Goal: Transaction & Acquisition: Book appointment/travel/reservation

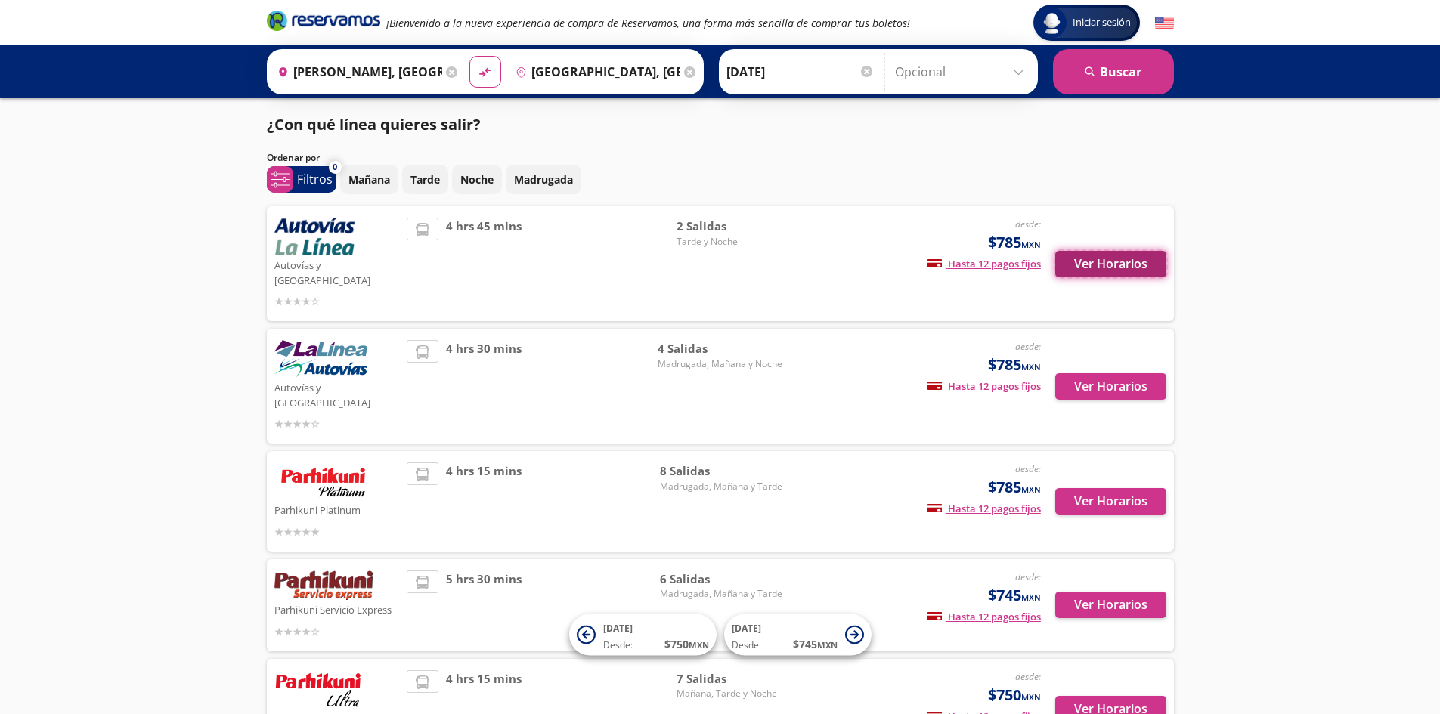
click at [1096, 256] on button "Ver Horarios" at bounding box center [1110, 264] width 111 height 26
click at [1070, 373] on button "Ver Horarios" at bounding box center [1110, 386] width 111 height 26
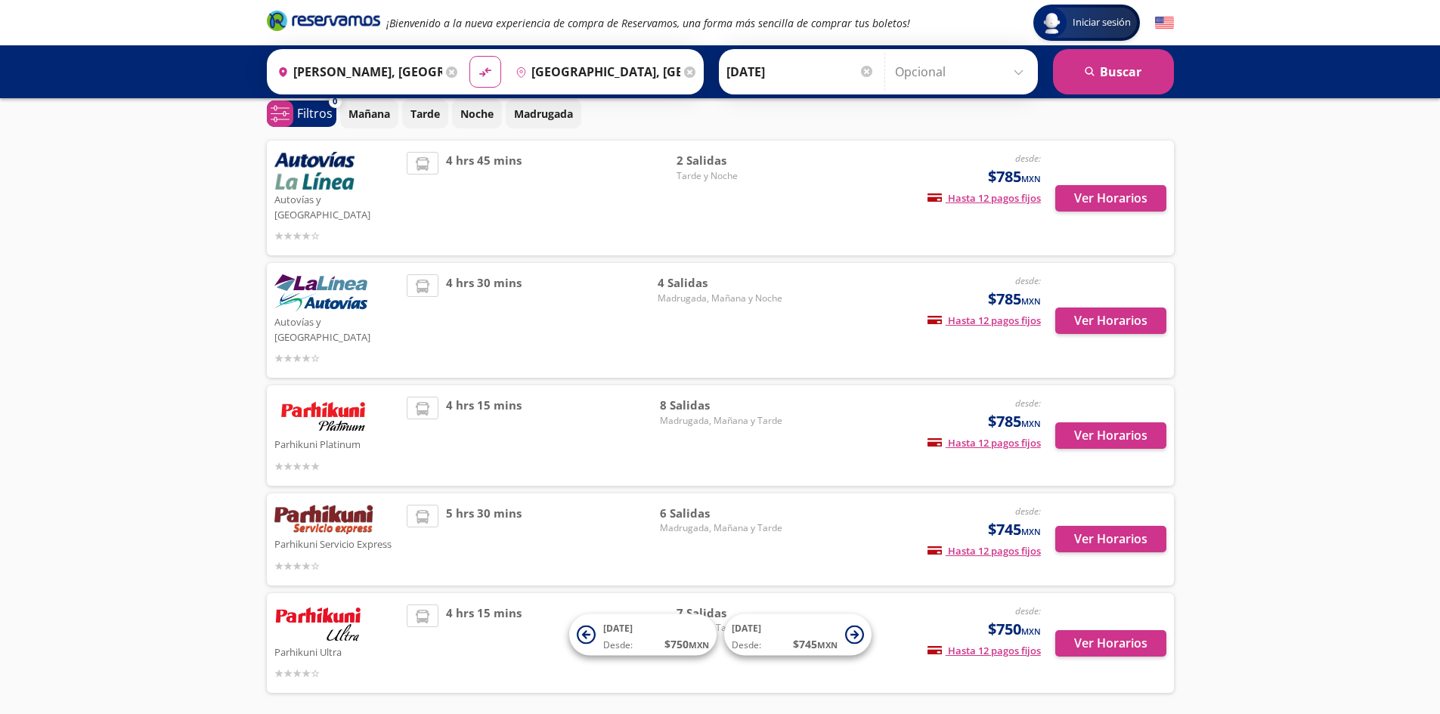
scroll to position [98, 0]
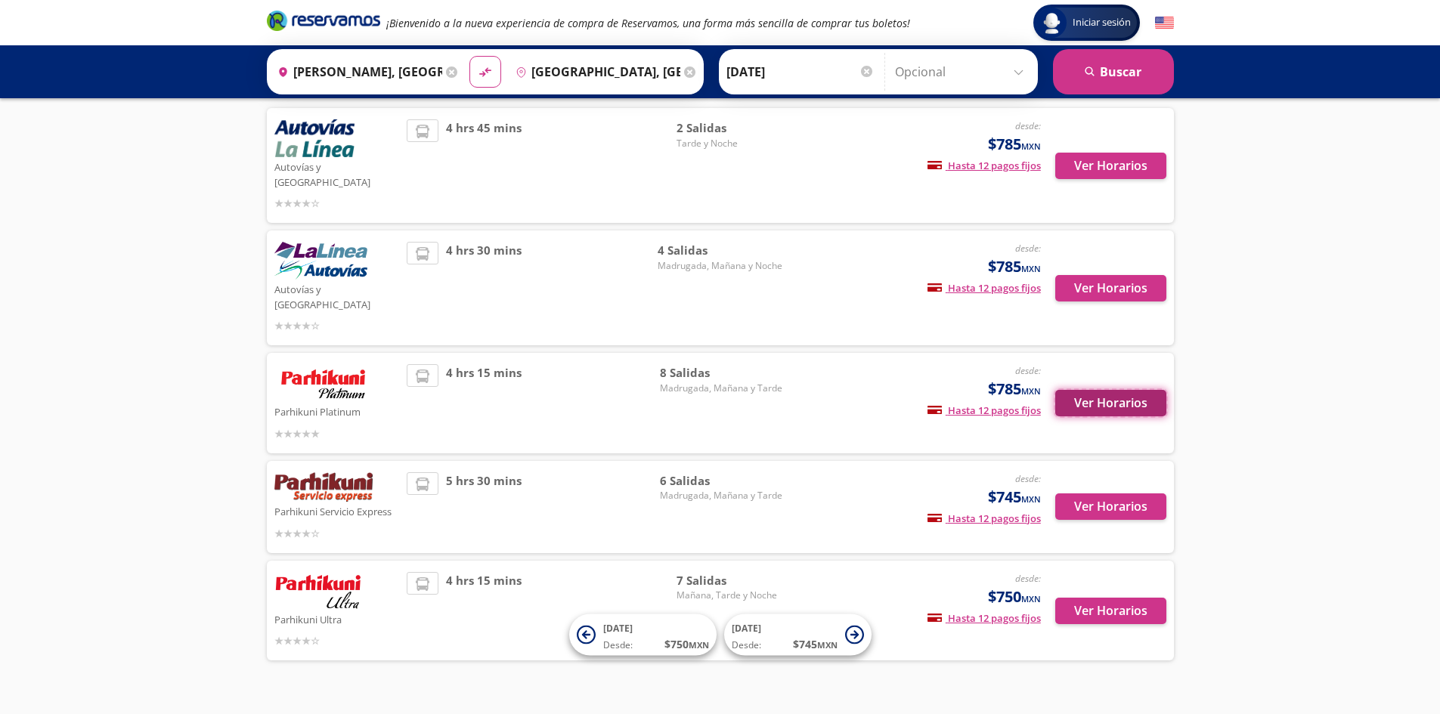
click at [1093, 390] on button "Ver Horarios" at bounding box center [1110, 403] width 111 height 26
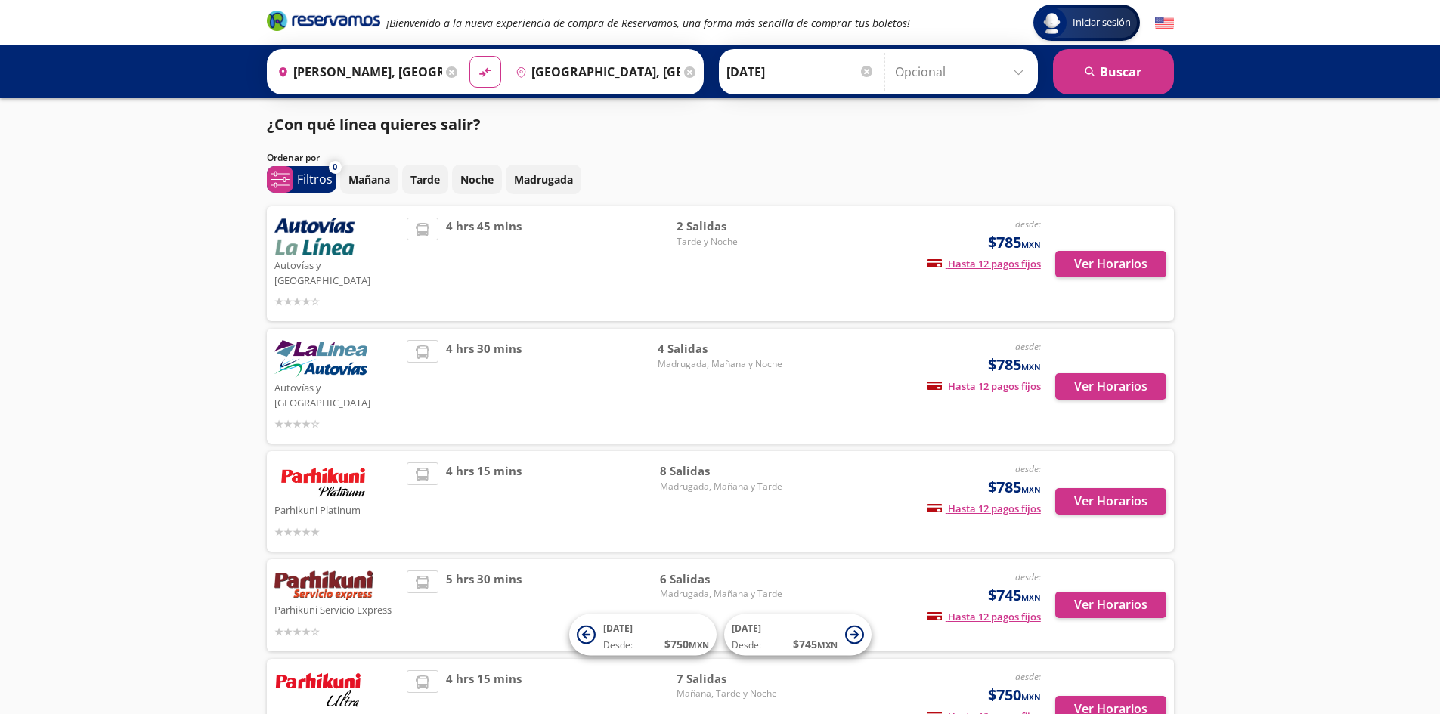
scroll to position [98, 0]
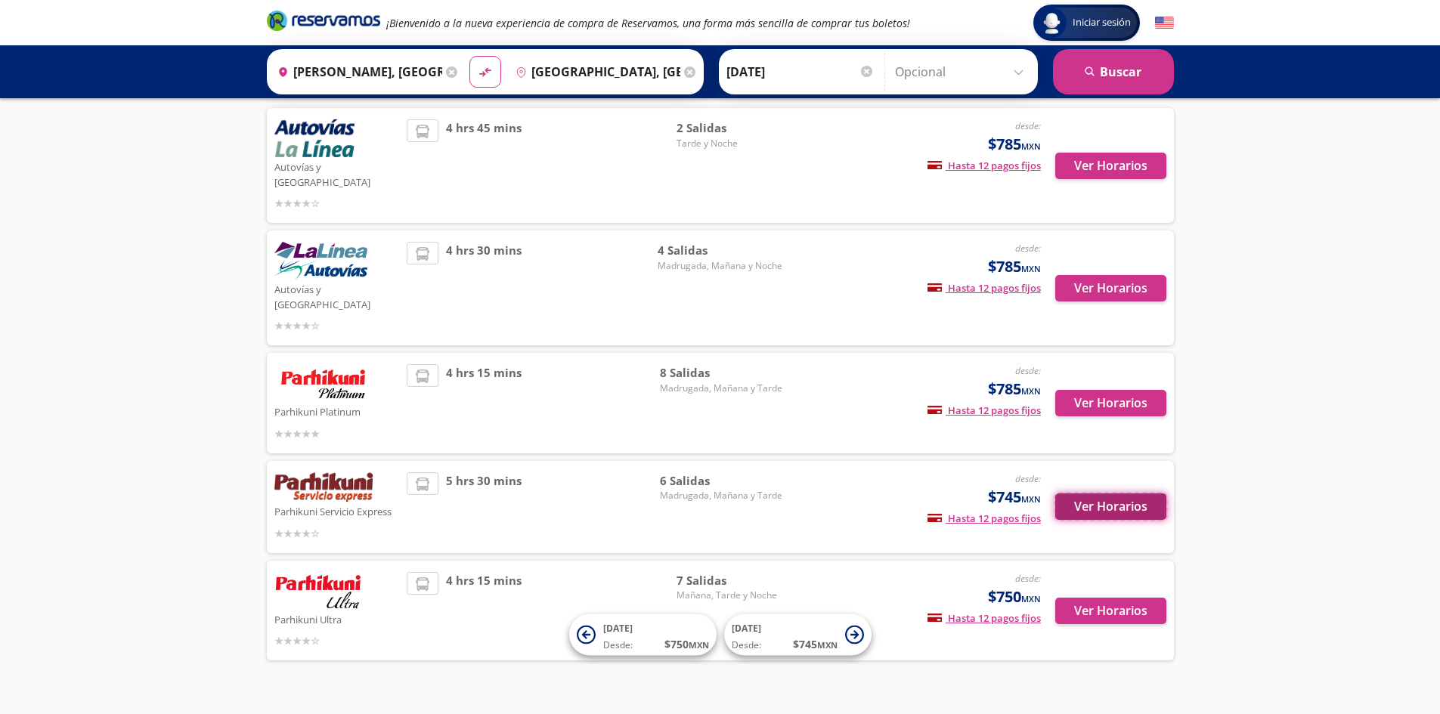
click at [1086, 494] on button "Ver Horarios" at bounding box center [1110, 507] width 111 height 26
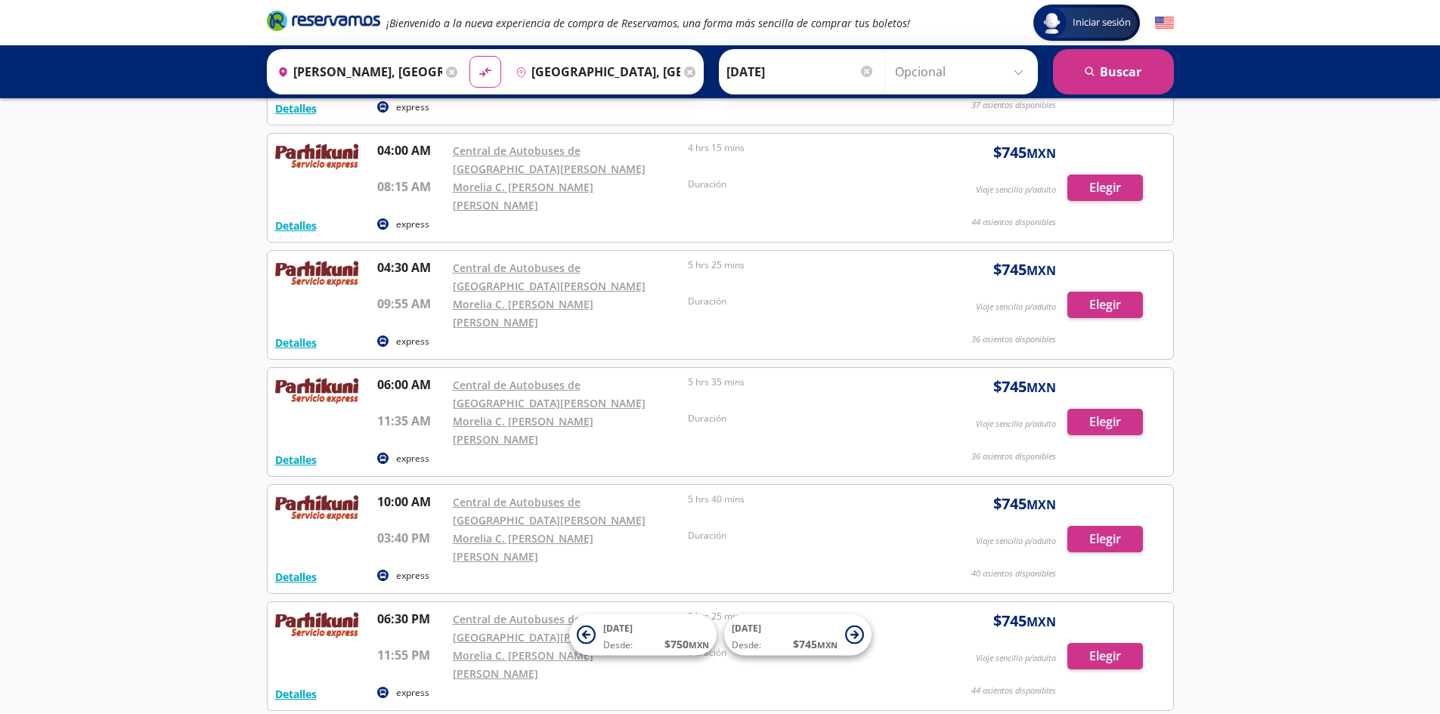
scroll to position [195, 0]
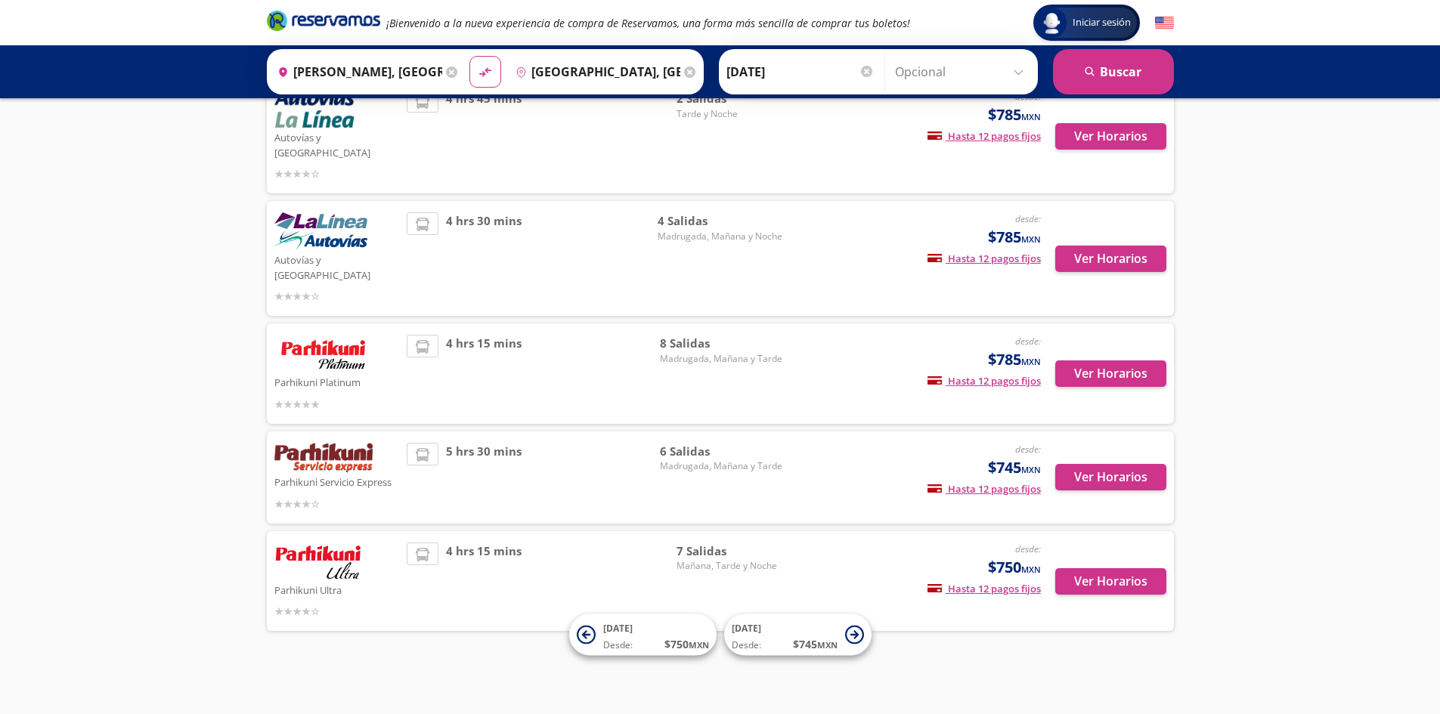
scroll to position [98, 0]
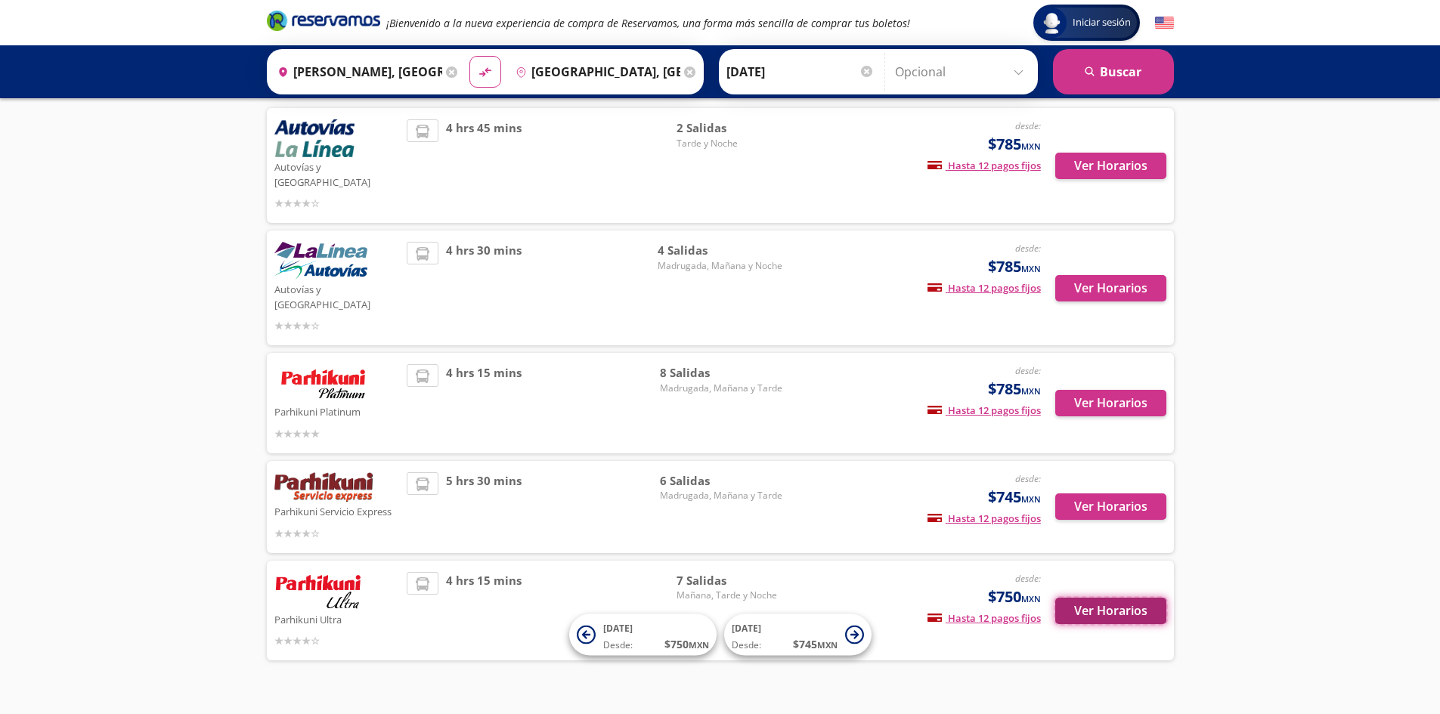
click at [1100, 598] on button "Ver Horarios" at bounding box center [1110, 611] width 111 height 26
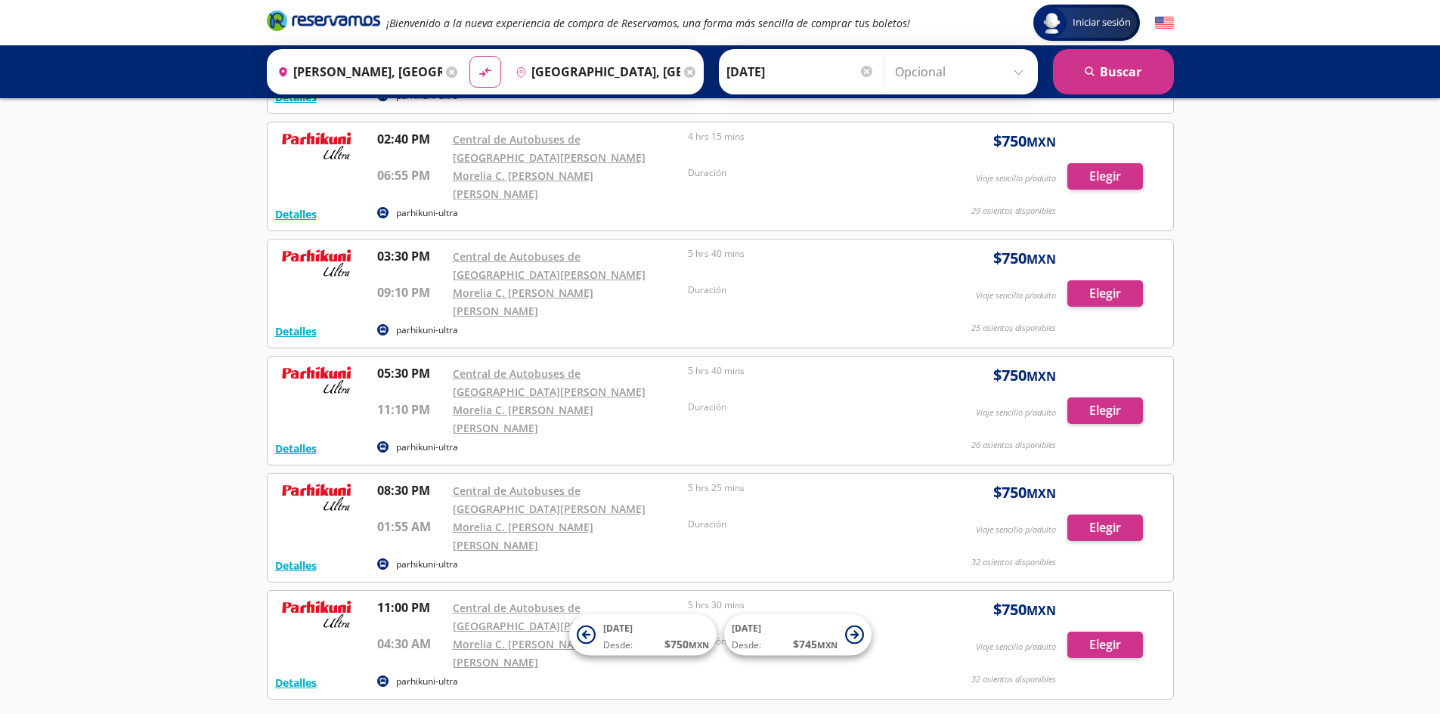
scroll to position [294, 0]
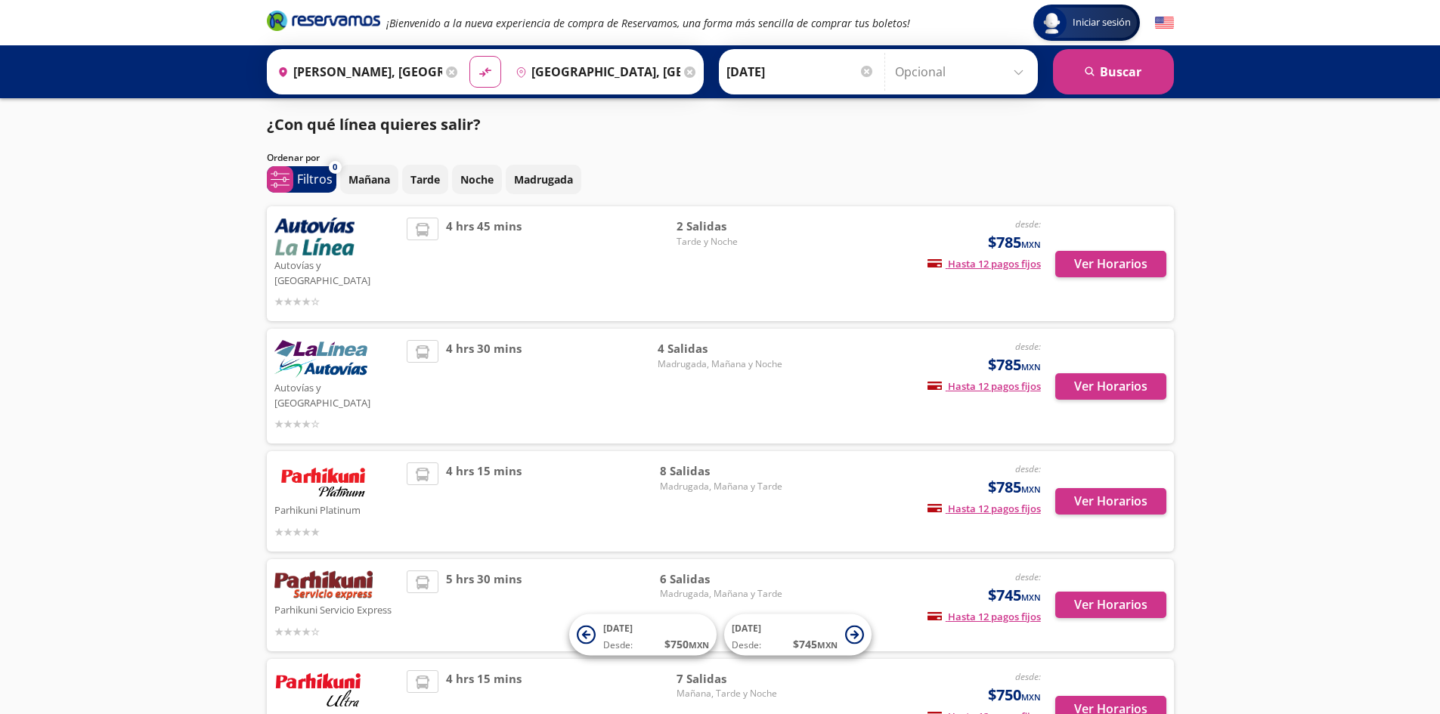
click at [333, 66] on input "[PERSON_NAME], [GEOGRAPHIC_DATA]" at bounding box center [356, 72] width 171 height 38
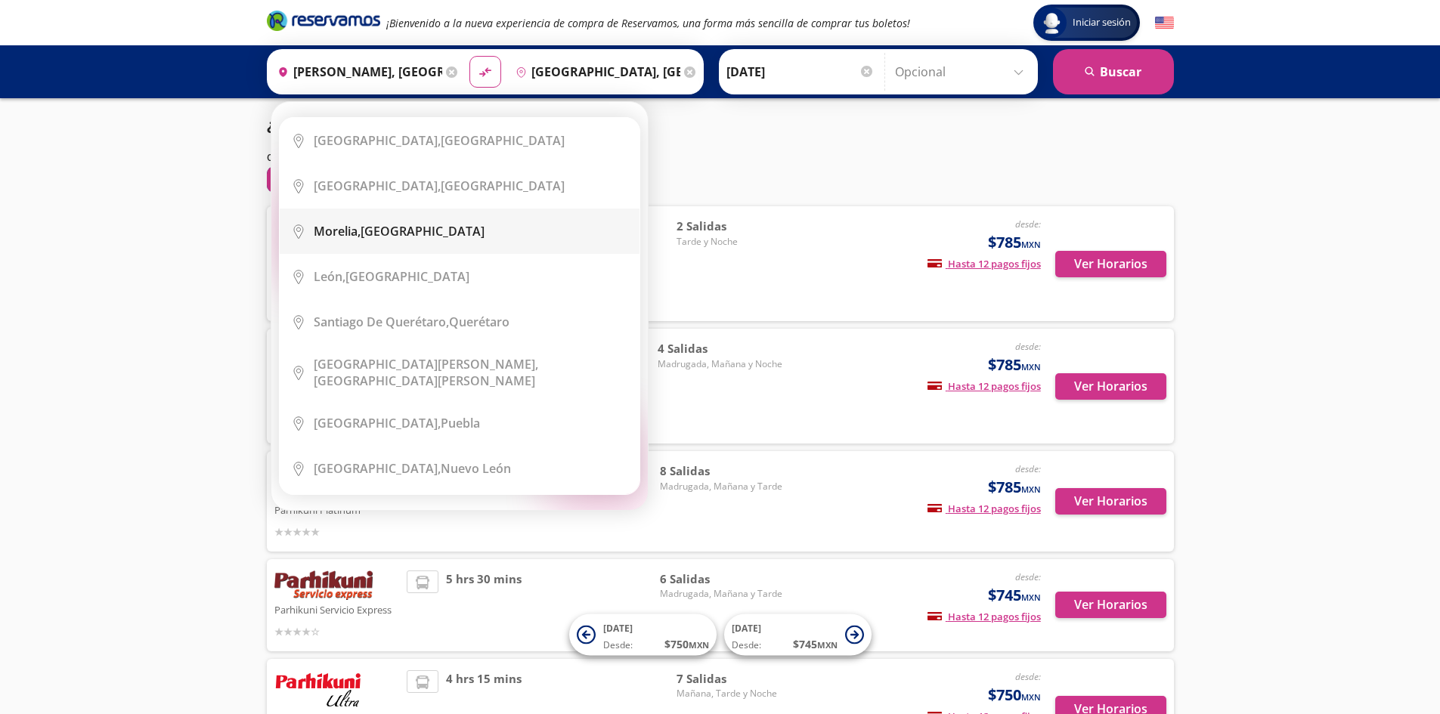
click at [432, 225] on div "[GEOGRAPHIC_DATA], [GEOGRAPHIC_DATA]" at bounding box center [471, 231] width 314 height 17
type input "[GEOGRAPHIC_DATA], [GEOGRAPHIC_DATA]"
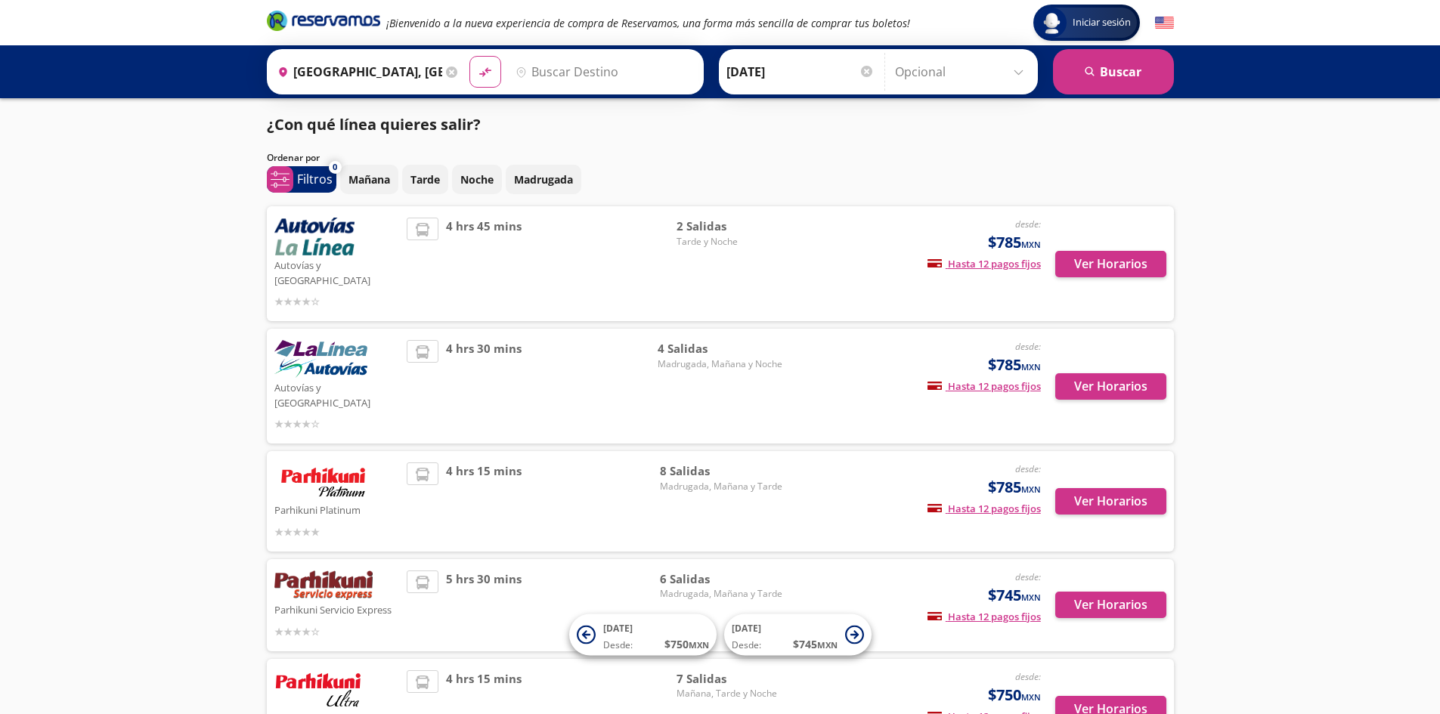
click at [577, 70] on input "Destino" at bounding box center [603, 72] width 186 height 38
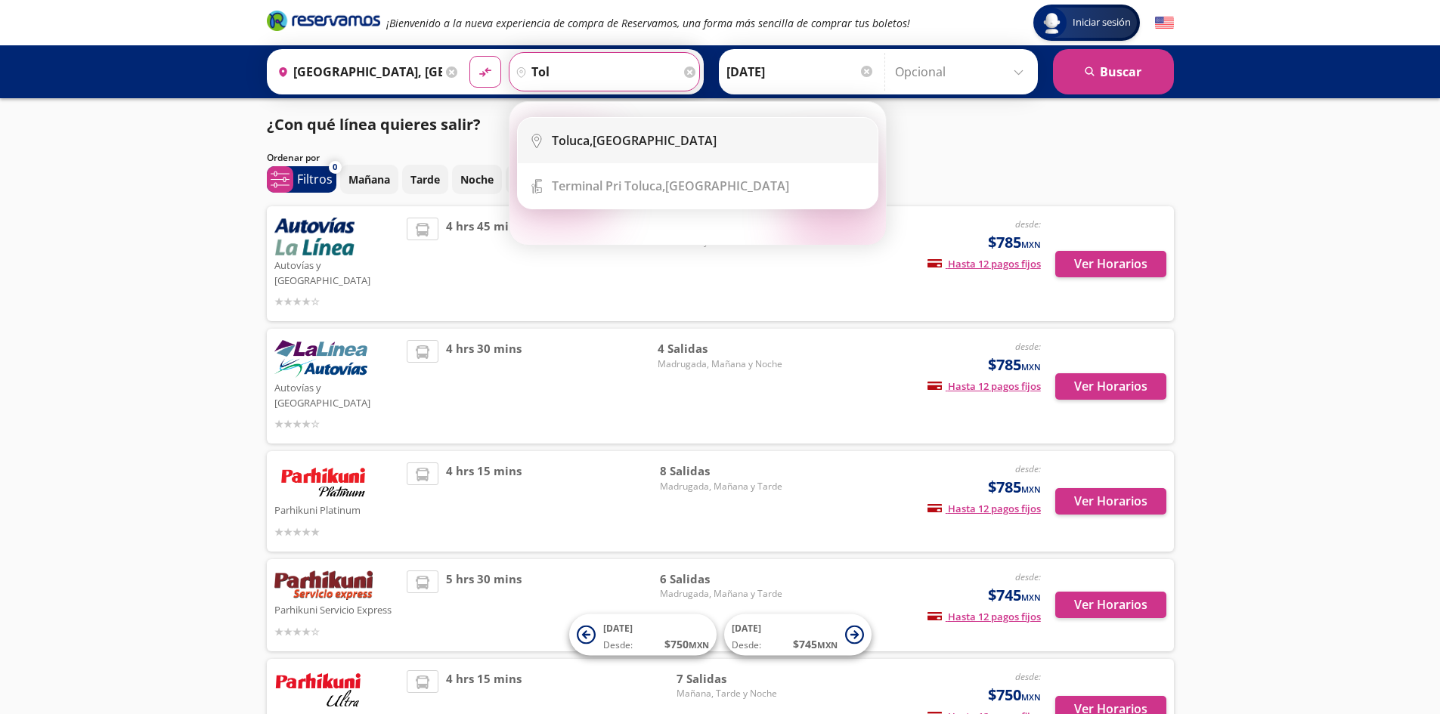
click at [606, 138] on div "Toluca, [GEOGRAPHIC_DATA]" at bounding box center [634, 140] width 165 height 17
type input "Toluca, [GEOGRAPHIC_DATA]"
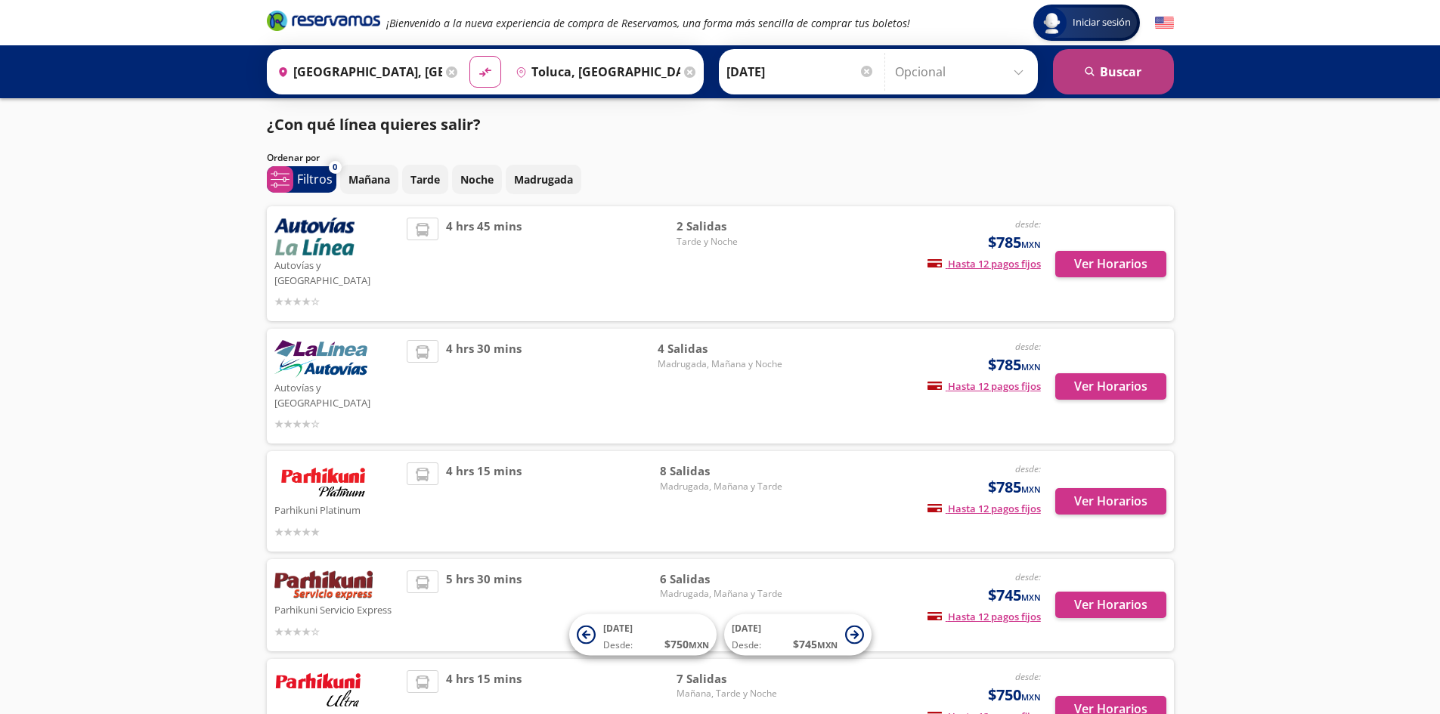
click at [1144, 68] on button "search [GEOGRAPHIC_DATA]" at bounding box center [1113, 71] width 121 height 45
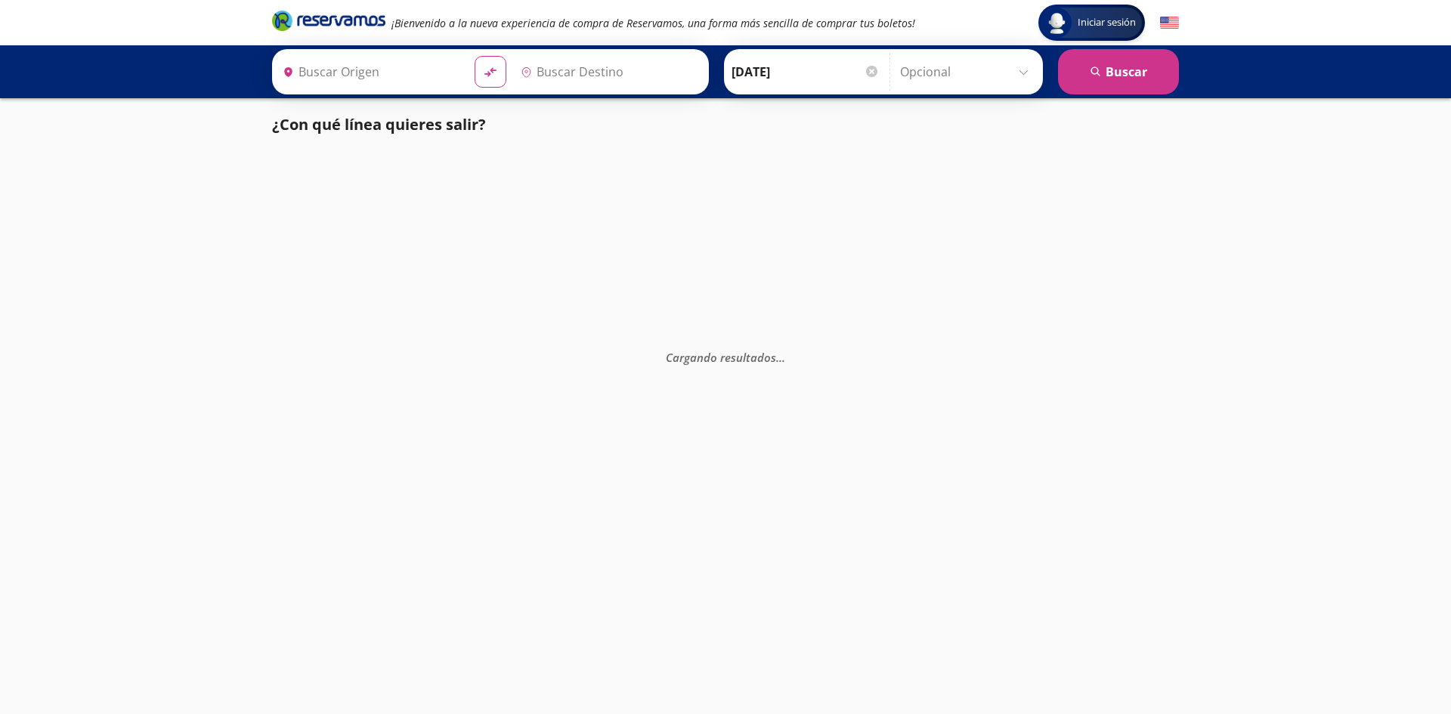
type input "Toluca, [GEOGRAPHIC_DATA]"
type input "[GEOGRAPHIC_DATA], [GEOGRAPHIC_DATA]"
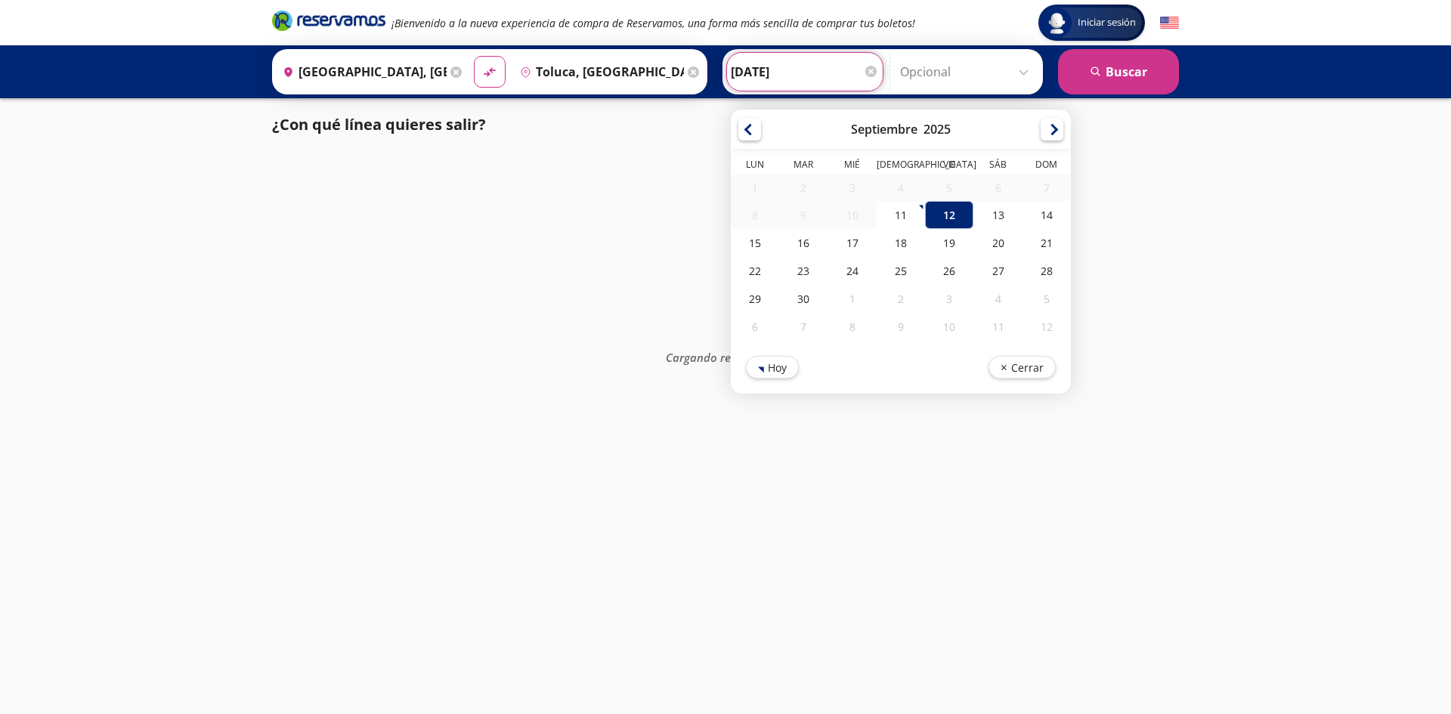
click at [816, 90] on input "[DATE]" at bounding box center [805, 72] width 148 height 38
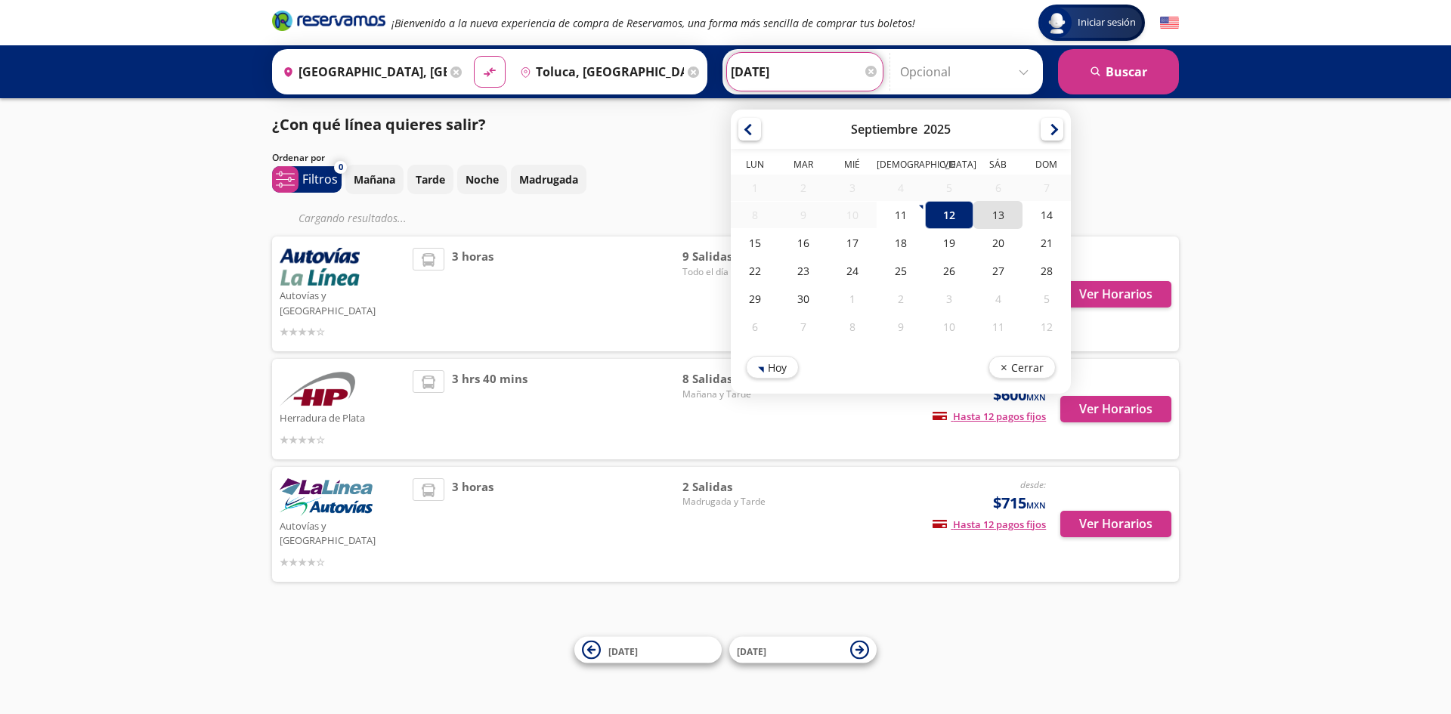
click at [992, 221] on div "13" at bounding box center [998, 215] width 48 height 28
type input "[DATE]"
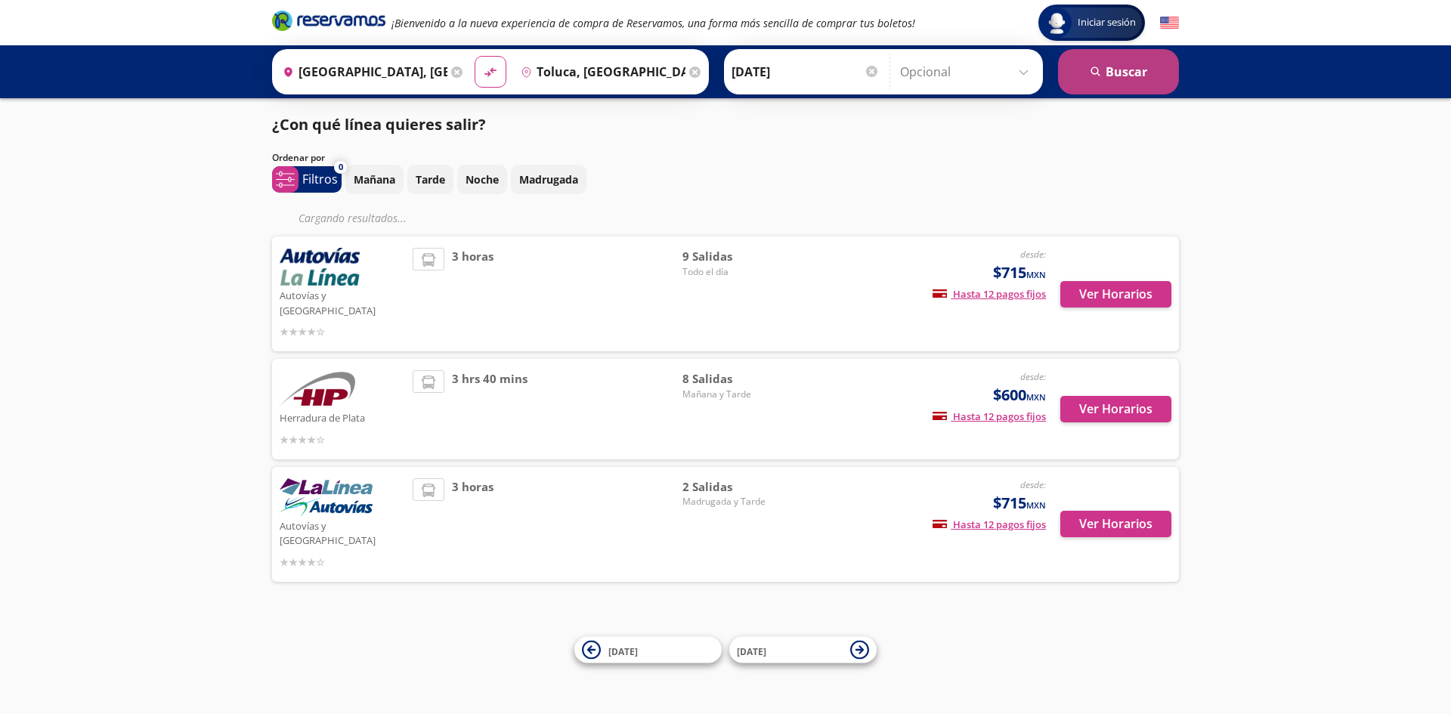
click at [1083, 74] on button "search [GEOGRAPHIC_DATA]" at bounding box center [1118, 71] width 121 height 45
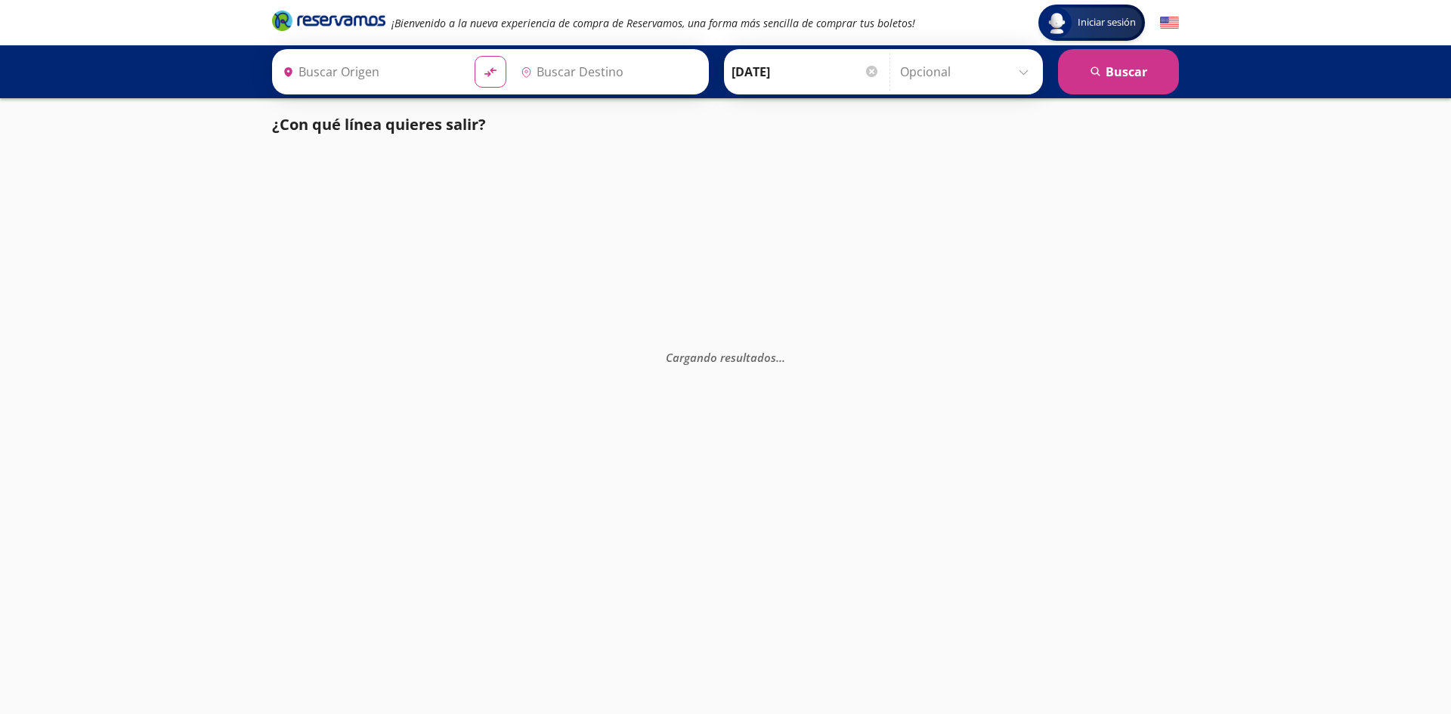
type input "Toluca, [GEOGRAPHIC_DATA]"
type input "[GEOGRAPHIC_DATA], [GEOGRAPHIC_DATA]"
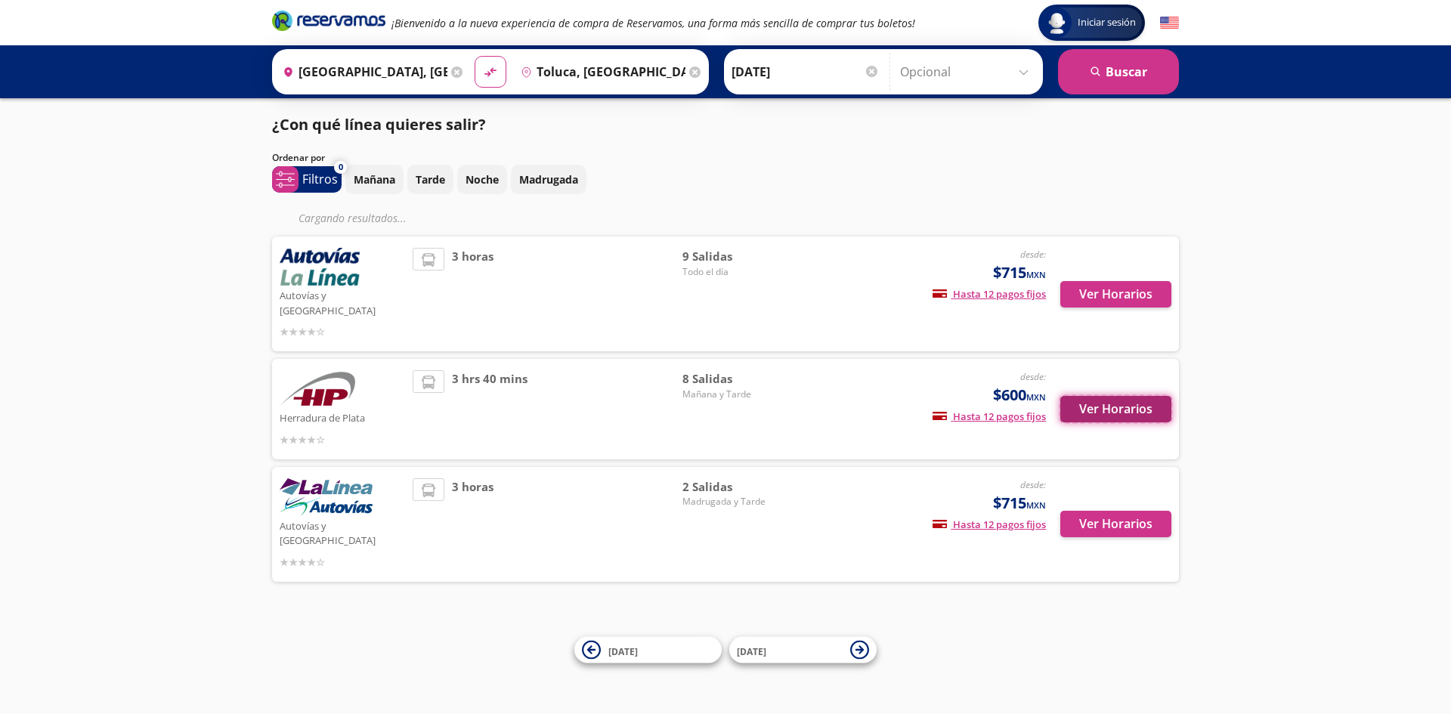
click at [1137, 396] on button "Ver Horarios" at bounding box center [1116, 409] width 111 height 26
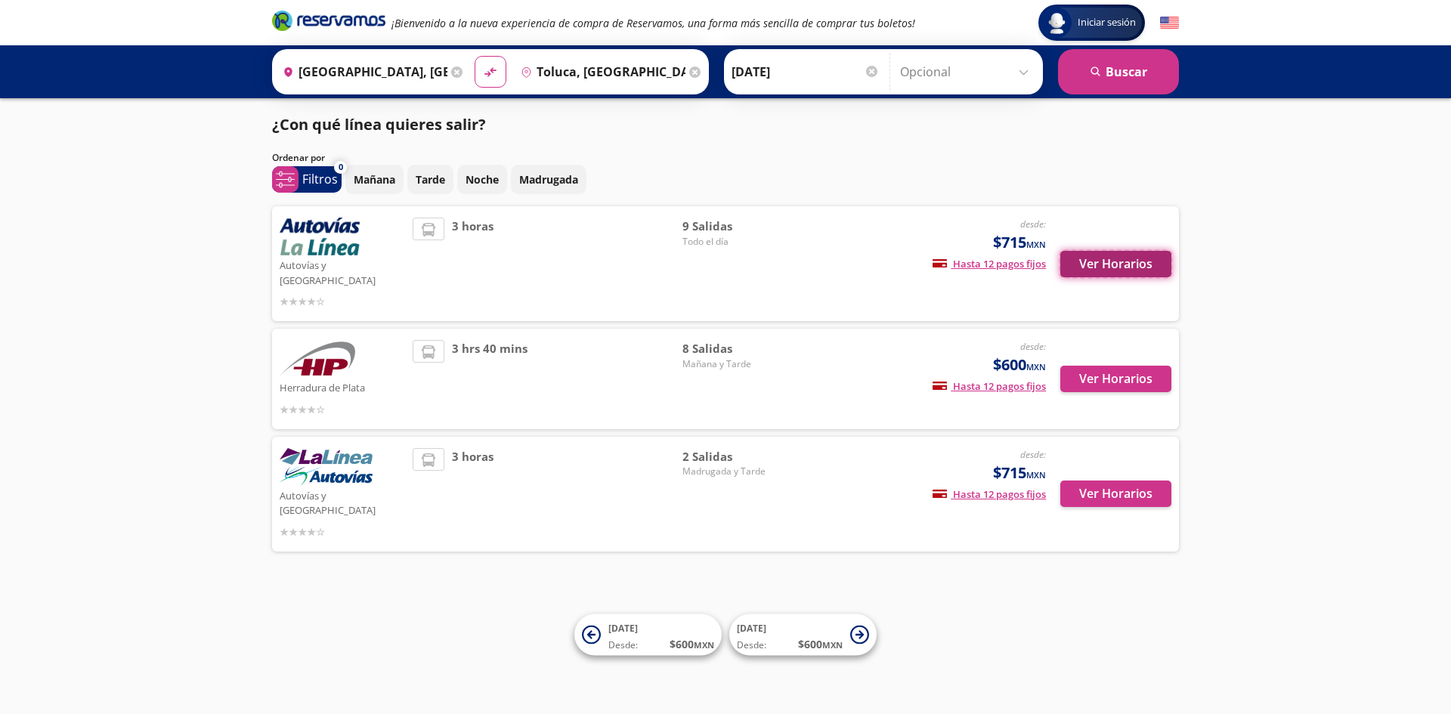
click at [1130, 261] on button "Ver Horarios" at bounding box center [1116, 264] width 111 height 26
click at [1078, 481] on button "Ver Horarios" at bounding box center [1116, 494] width 111 height 26
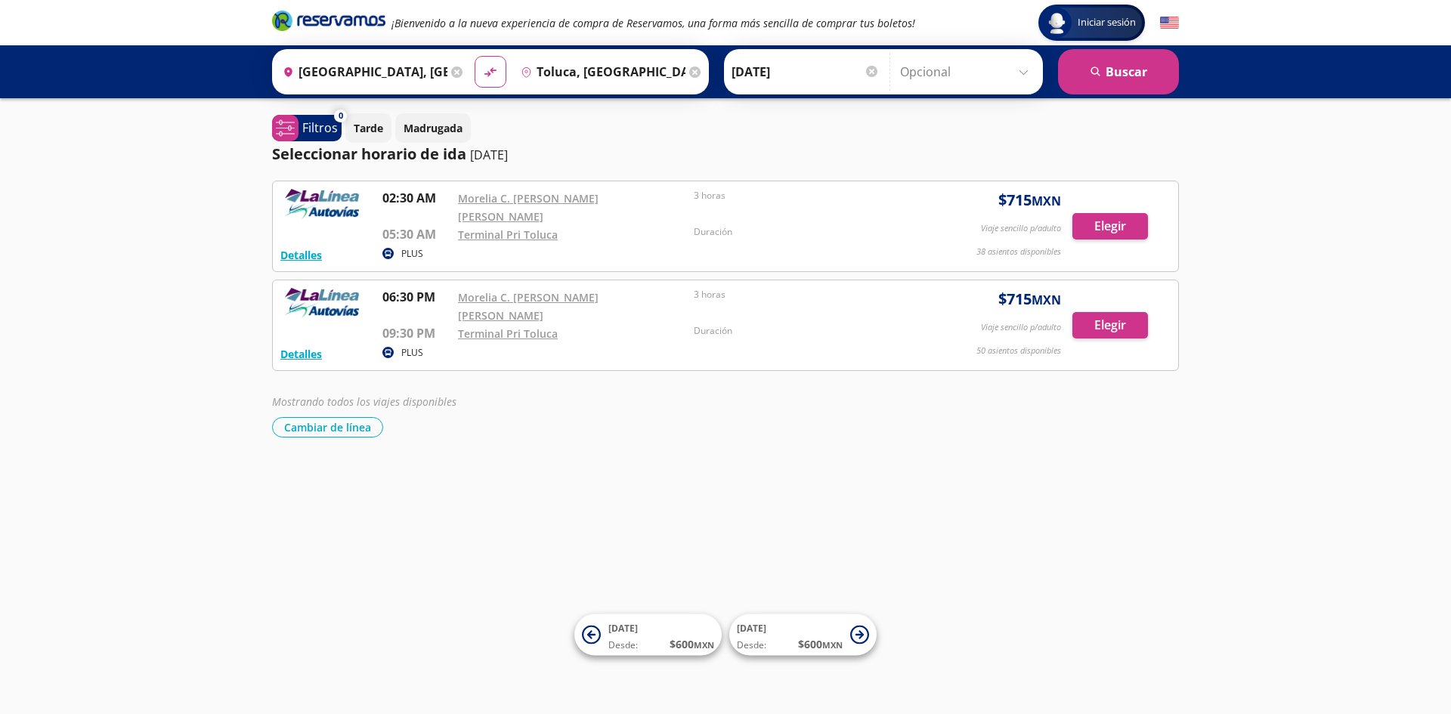
click at [351, 61] on input "[GEOGRAPHIC_DATA], [GEOGRAPHIC_DATA]" at bounding box center [362, 72] width 171 height 38
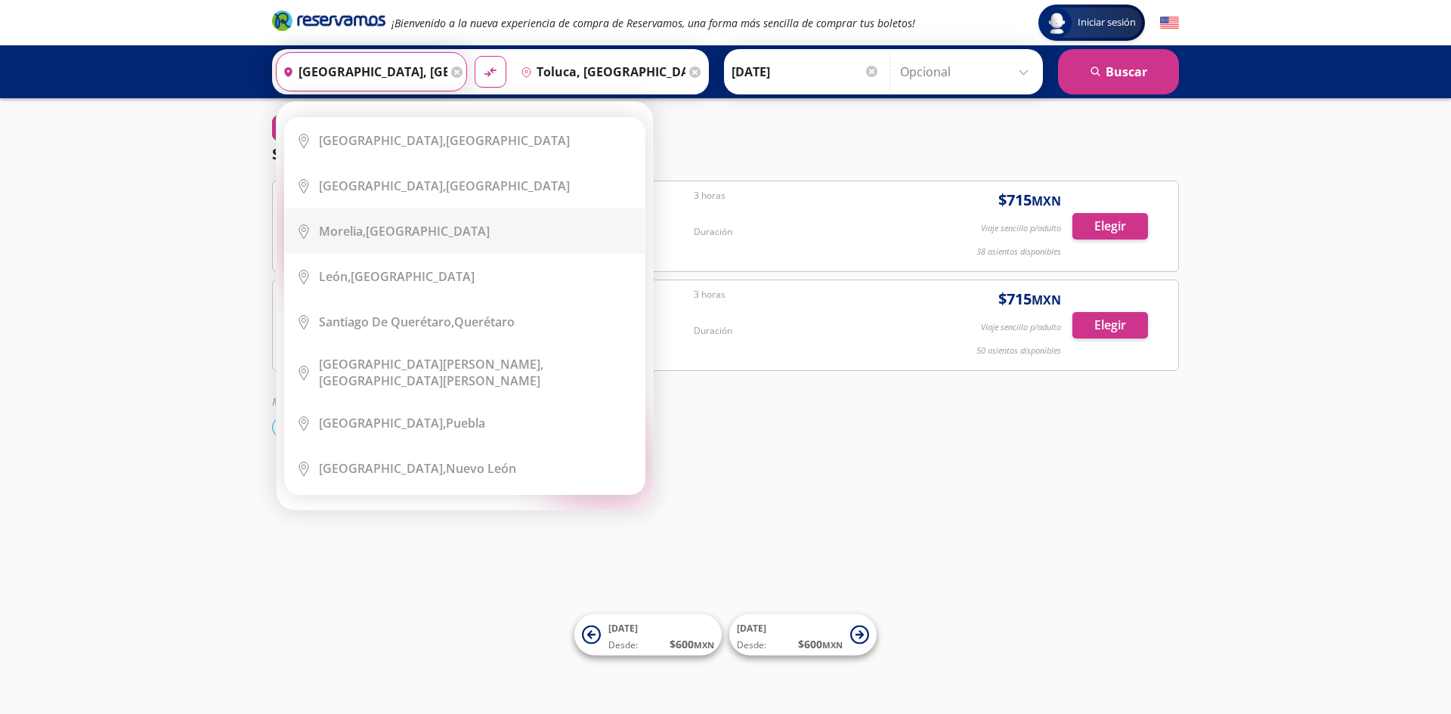
click at [1065, 618] on div "Iniciar sesión Iniciar sesión ¡Bienvenido a la nueva experiencia de compra de R…" at bounding box center [725, 357] width 1451 height 714
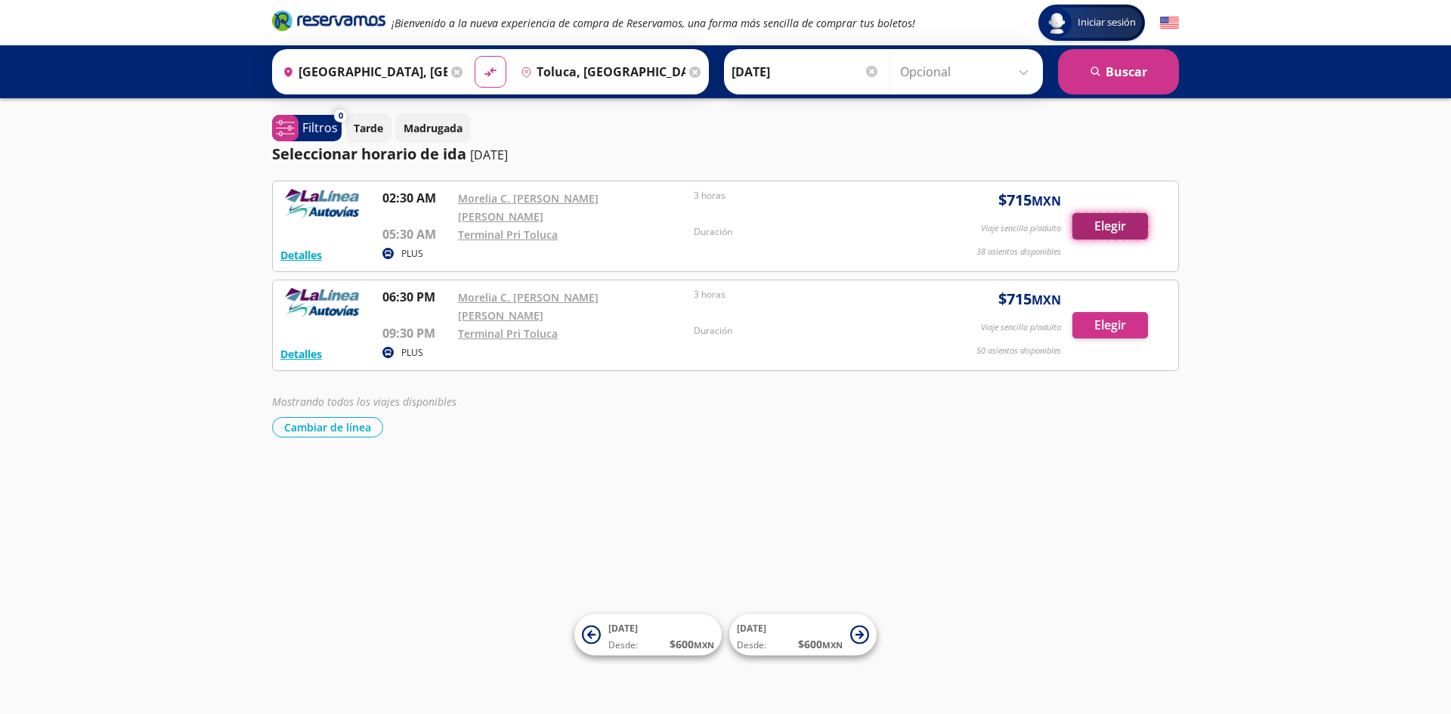
click at [1103, 213] on button "Elegir" at bounding box center [1111, 226] width 76 height 26
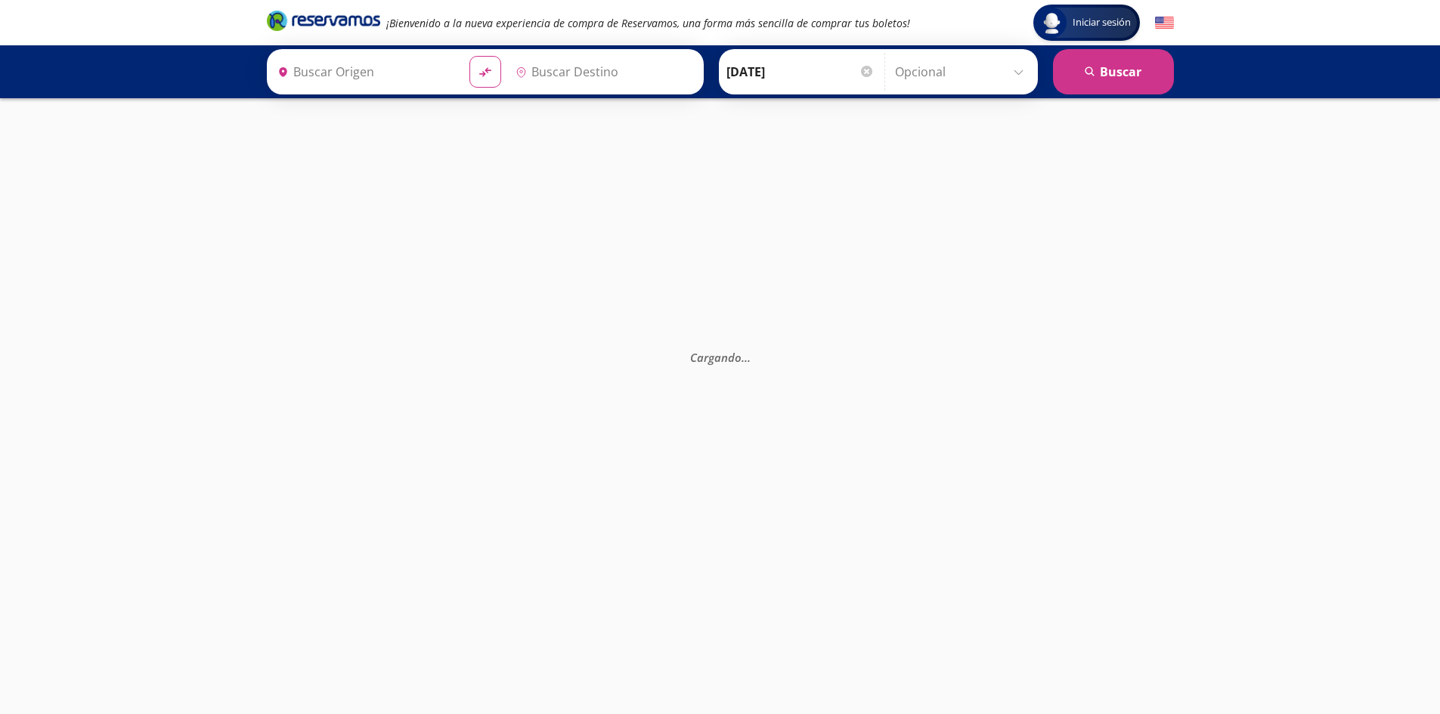
type input "[GEOGRAPHIC_DATA], [GEOGRAPHIC_DATA]"
type input "Toluca, [GEOGRAPHIC_DATA]"
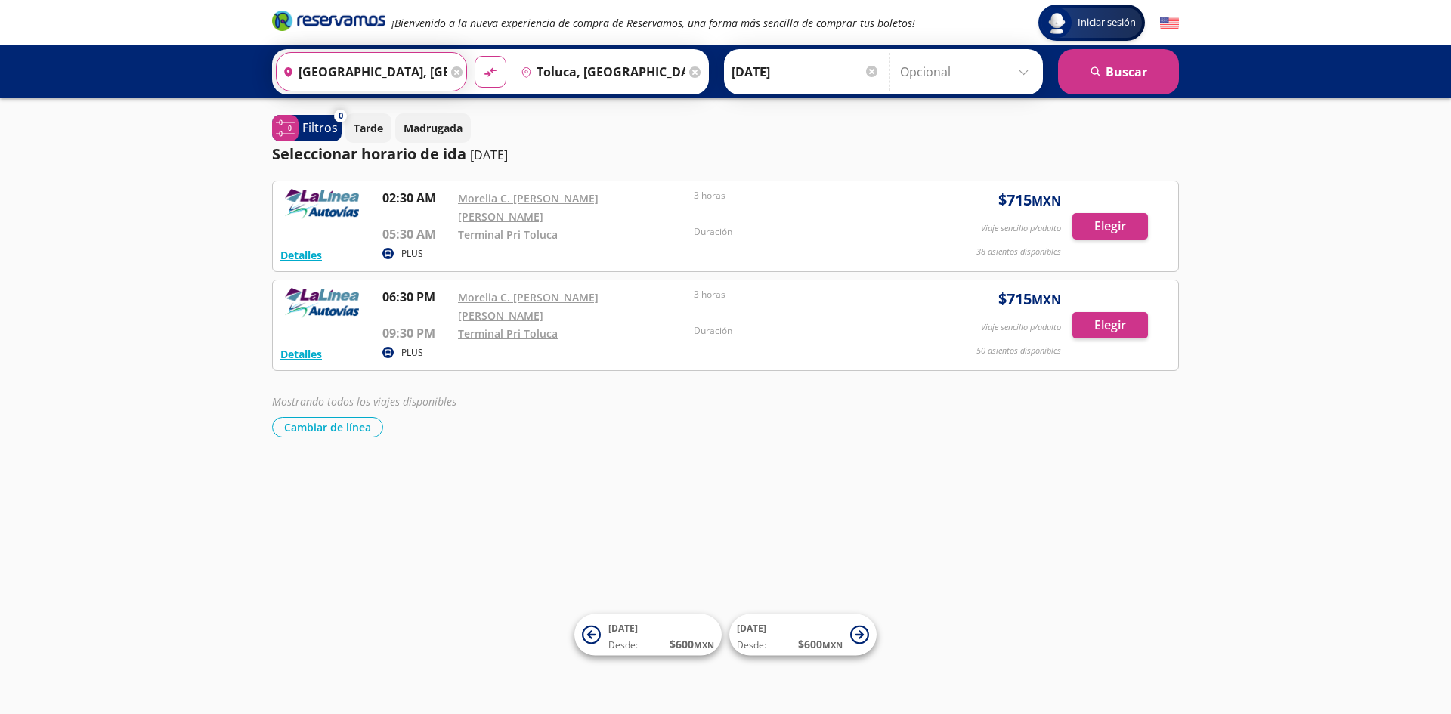
click at [386, 70] on input "[GEOGRAPHIC_DATA], [GEOGRAPHIC_DATA]" at bounding box center [362, 72] width 171 height 38
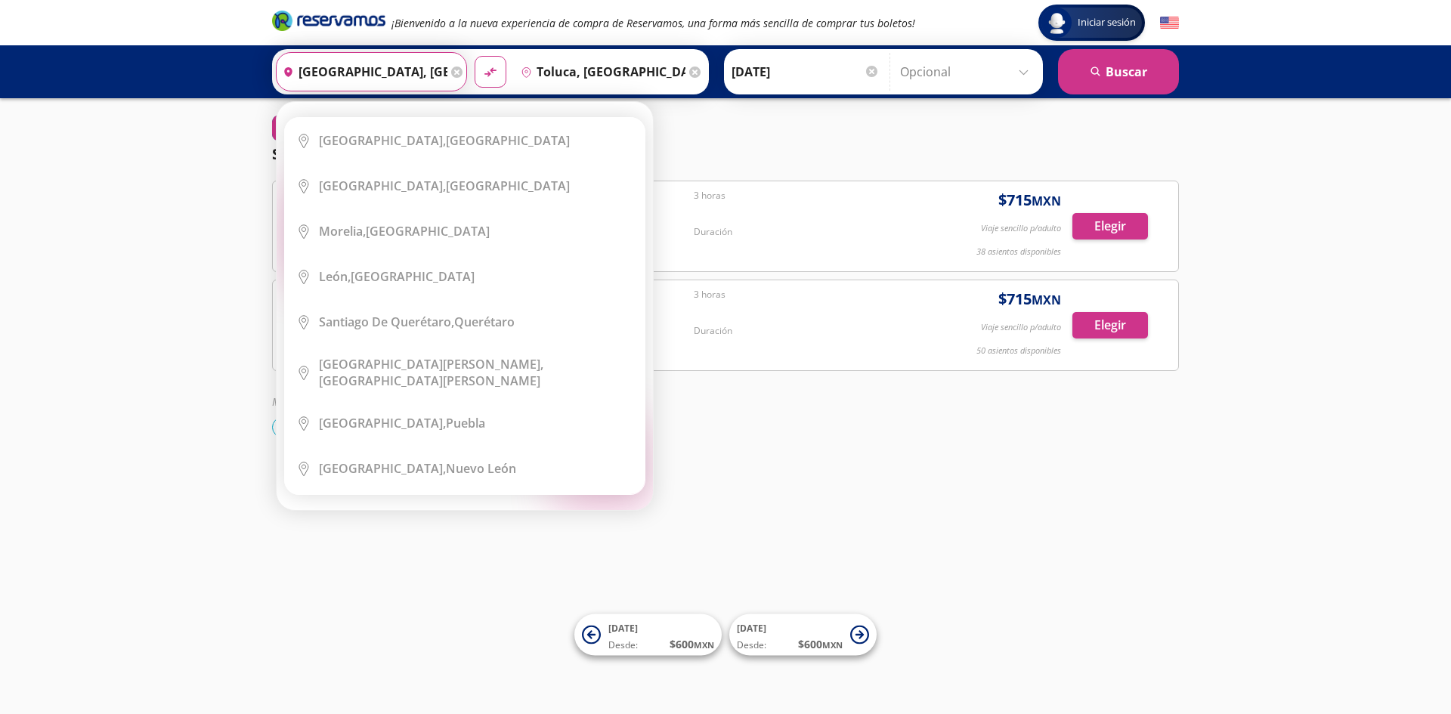
click at [451, 73] on icon at bounding box center [456, 72] width 11 height 11
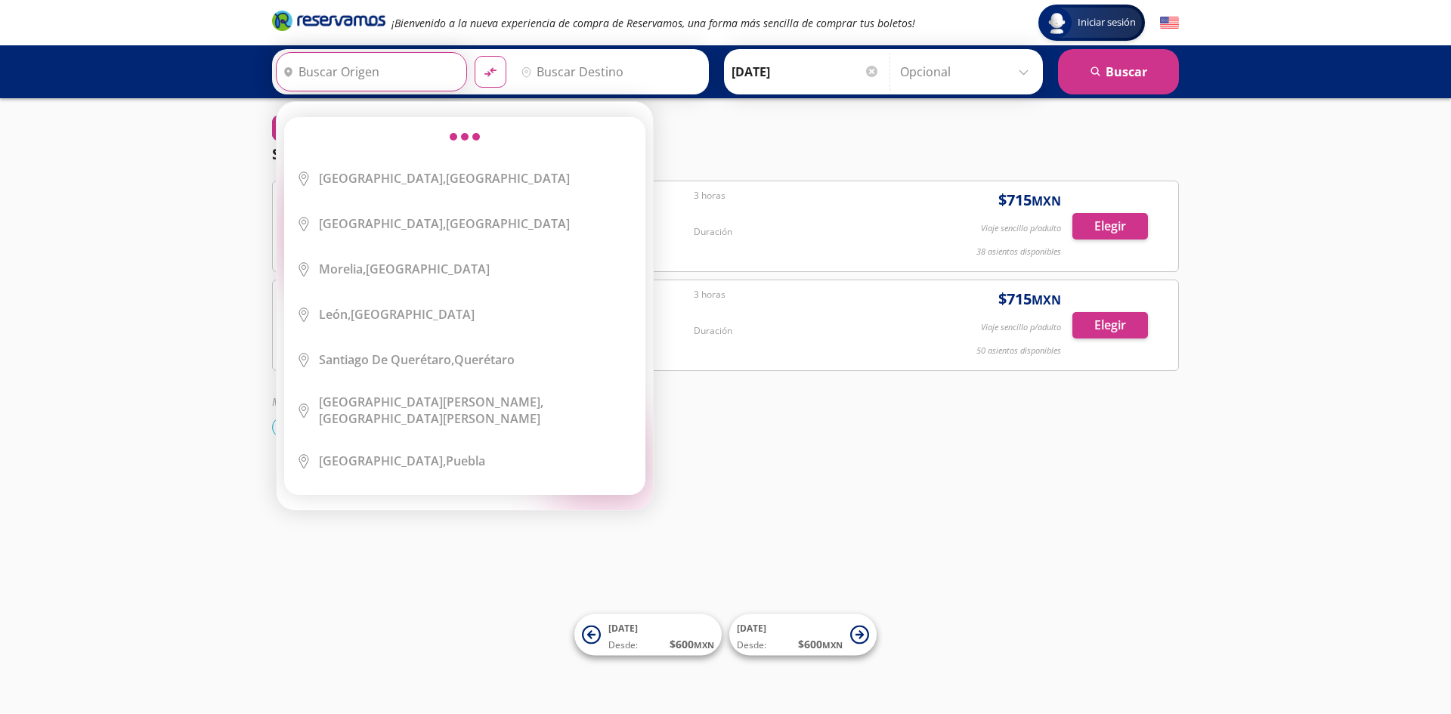
click at [404, 73] on input "Origen" at bounding box center [370, 72] width 186 height 38
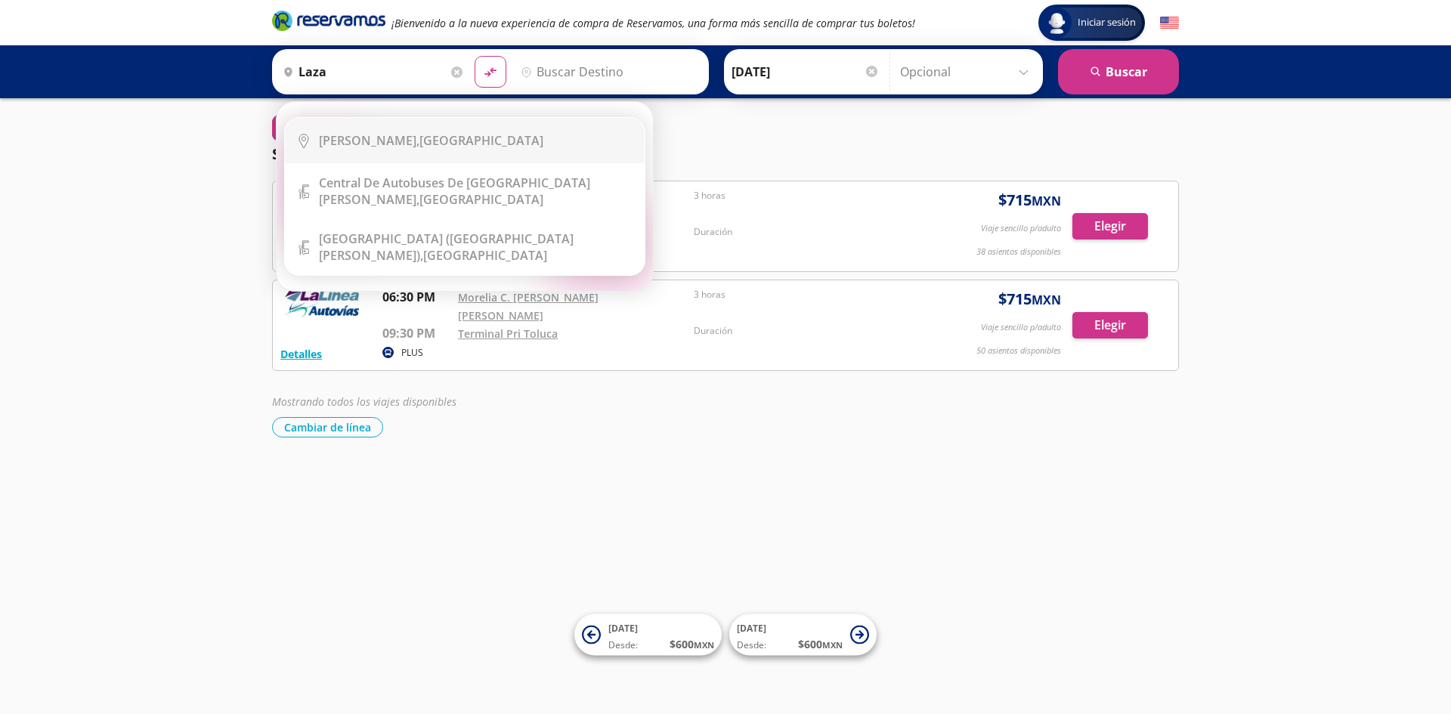
click at [444, 153] on li "City Icon [PERSON_NAME], [GEOGRAPHIC_DATA]" at bounding box center [465, 140] width 360 height 45
type input "[PERSON_NAME], [GEOGRAPHIC_DATA]"
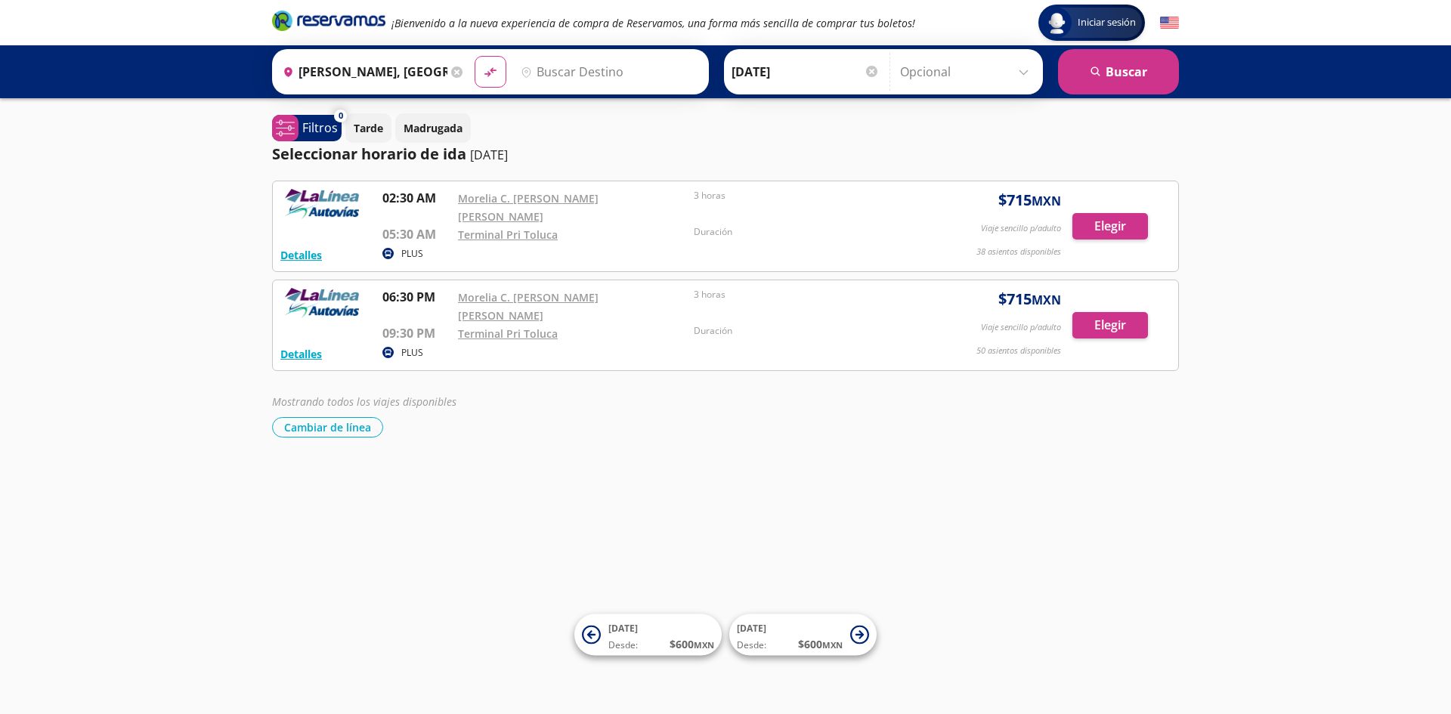
click at [577, 69] on input "Destino" at bounding box center [608, 72] width 186 height 38
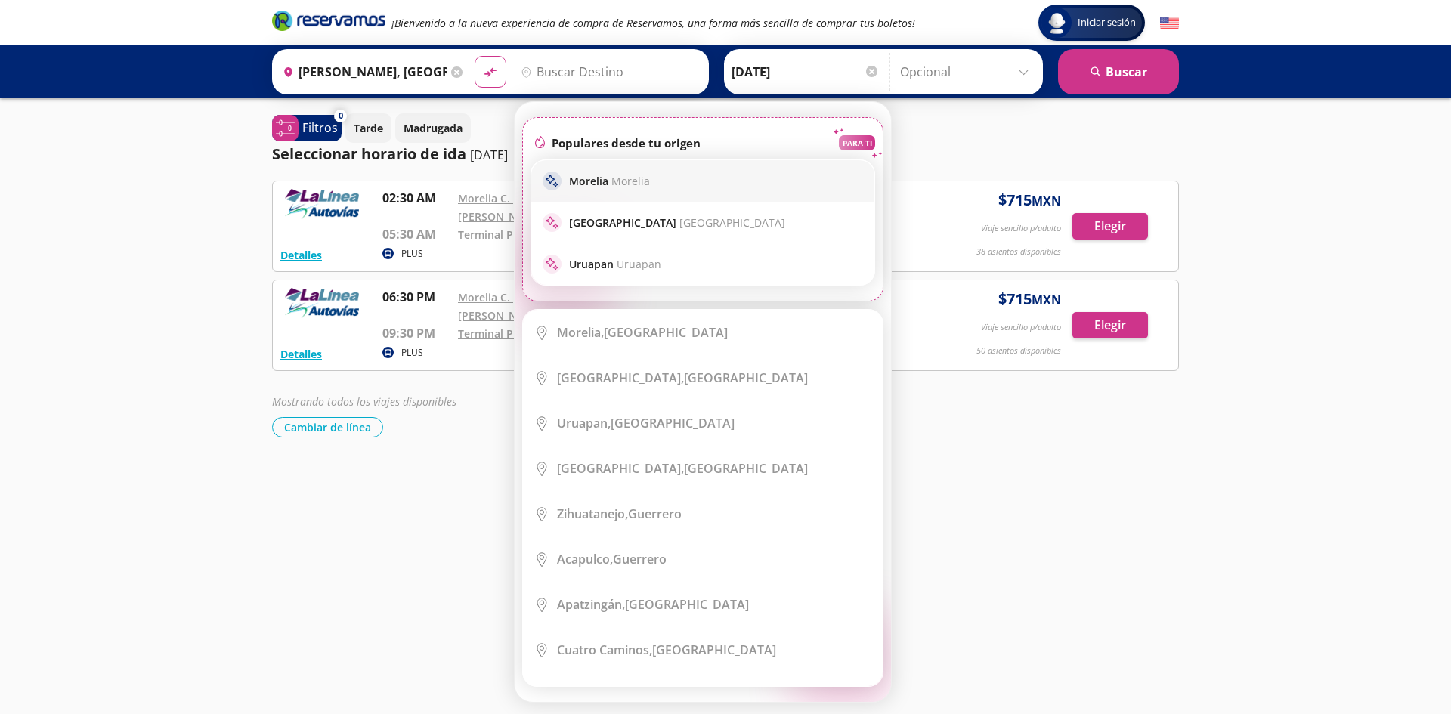
click at [593, 181] on p "Morelia Morelia" at bounding box center [609, 181] width 81 height 14
type input "[GEOGRAPHIC_DATA], [GEOGRAPHIC_DATA]"
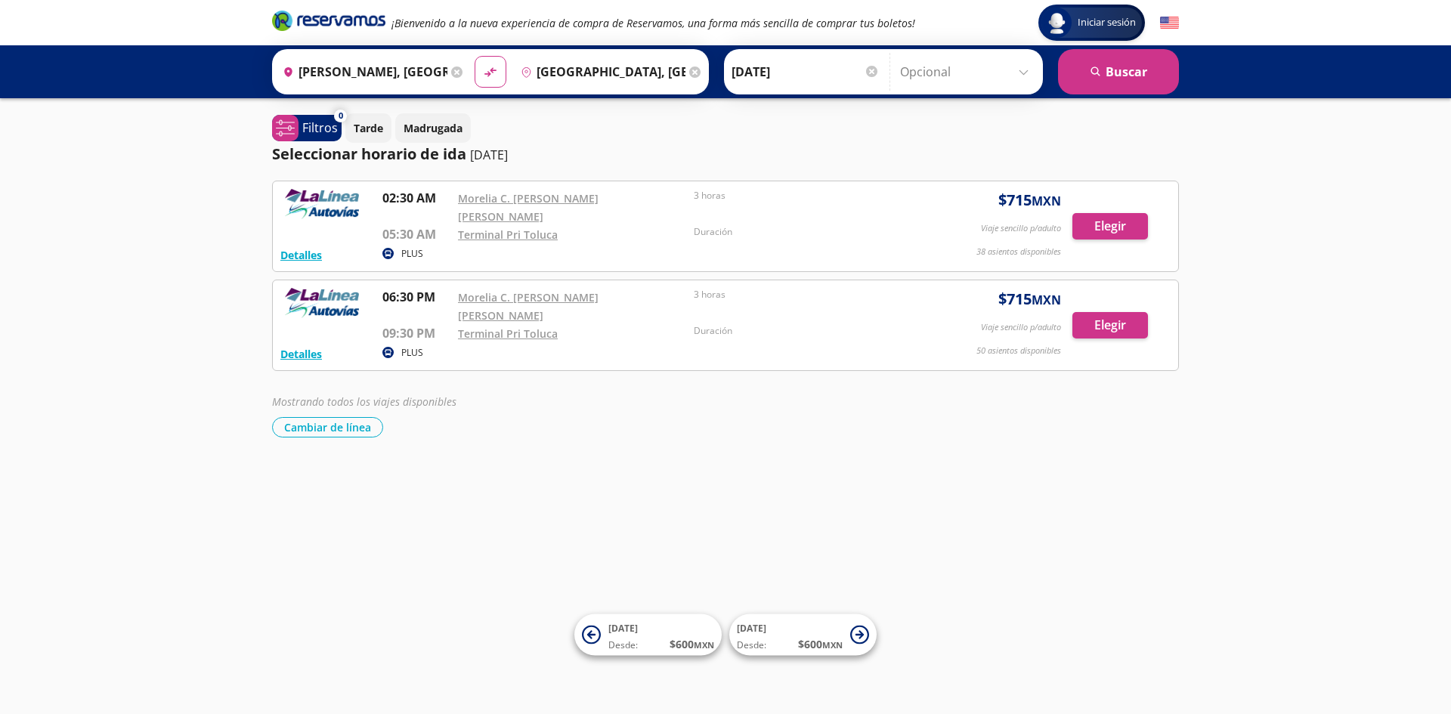
click at [773, 71] on input "[DATE]" at bounding box center [806, 72] width 148 height 38
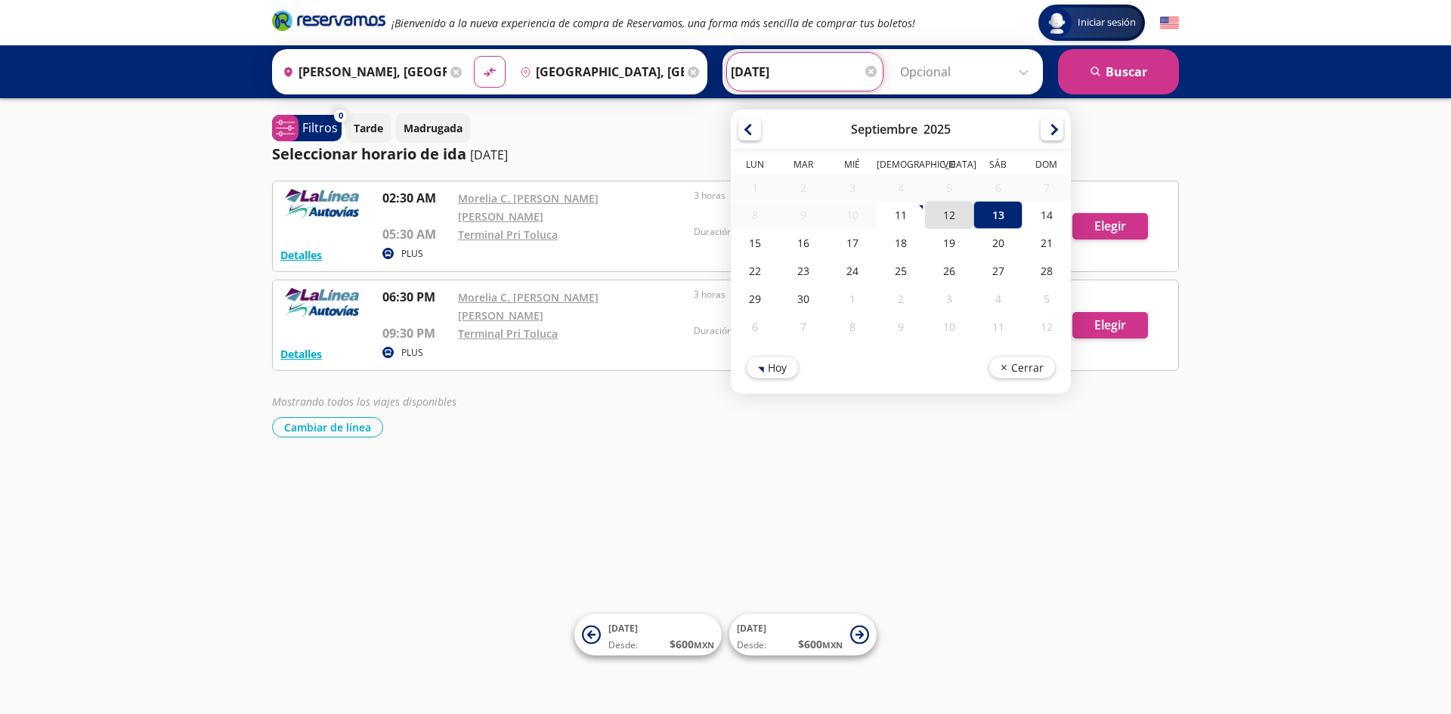
click at [953, 223] on div "12" at bounding box center [949, 215] width 48 height 28
type input "[DATE]"
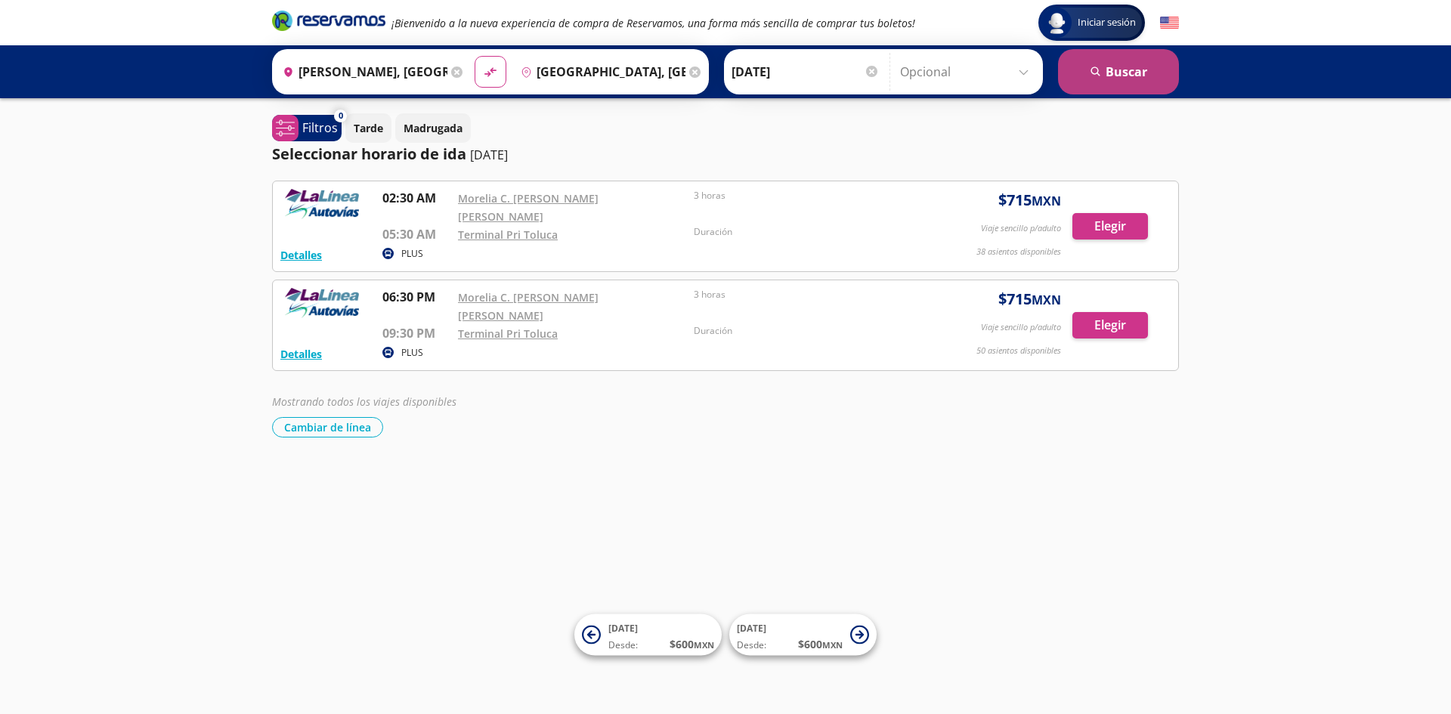
click at [1131, 67] on button "search [GEOGRAPHIC_DATA]" at bounding box center [1118, 71] width 121 height 45
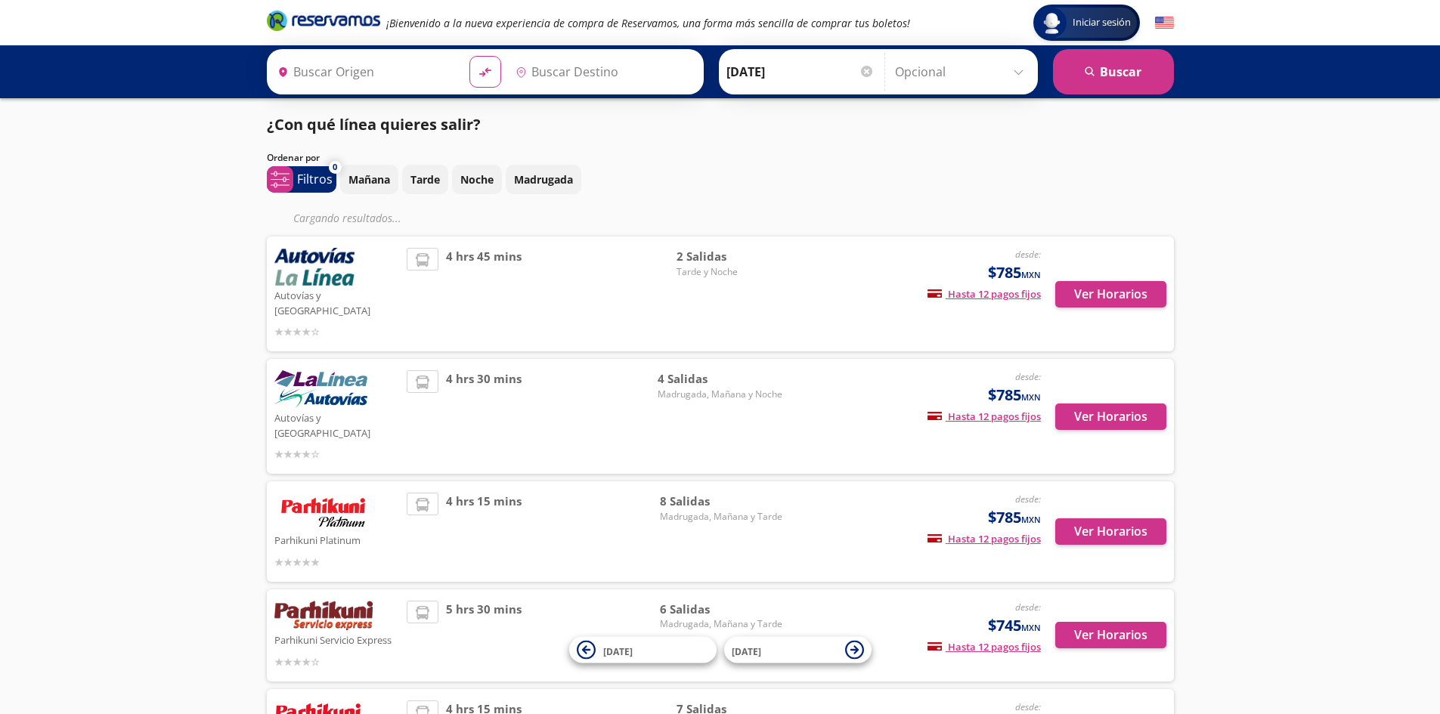
type input "[PERSON_NAME], [GEOGRAPHIC_DATA]"
type input "[GEOGRAPHIC_DATA], [GEOGRAPHIC_DATA]"
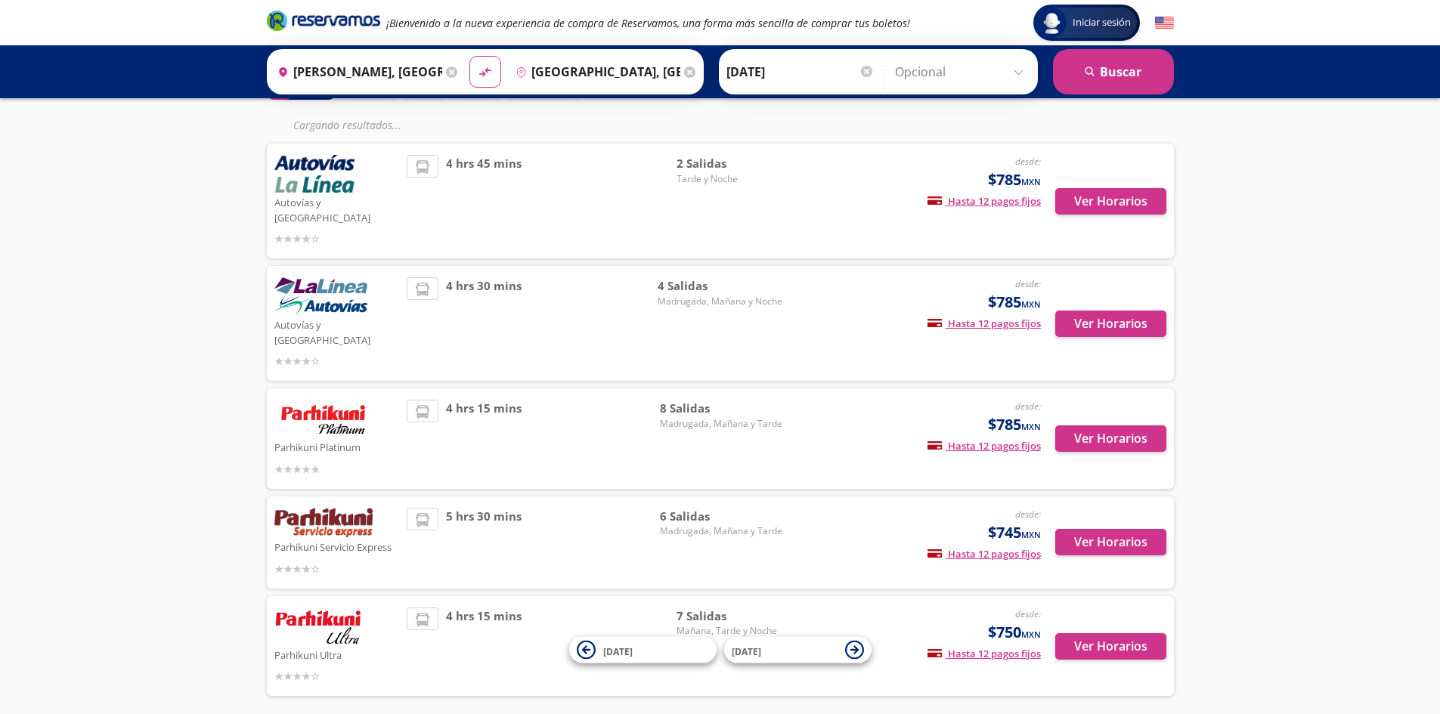
scroll to position [129, 0]
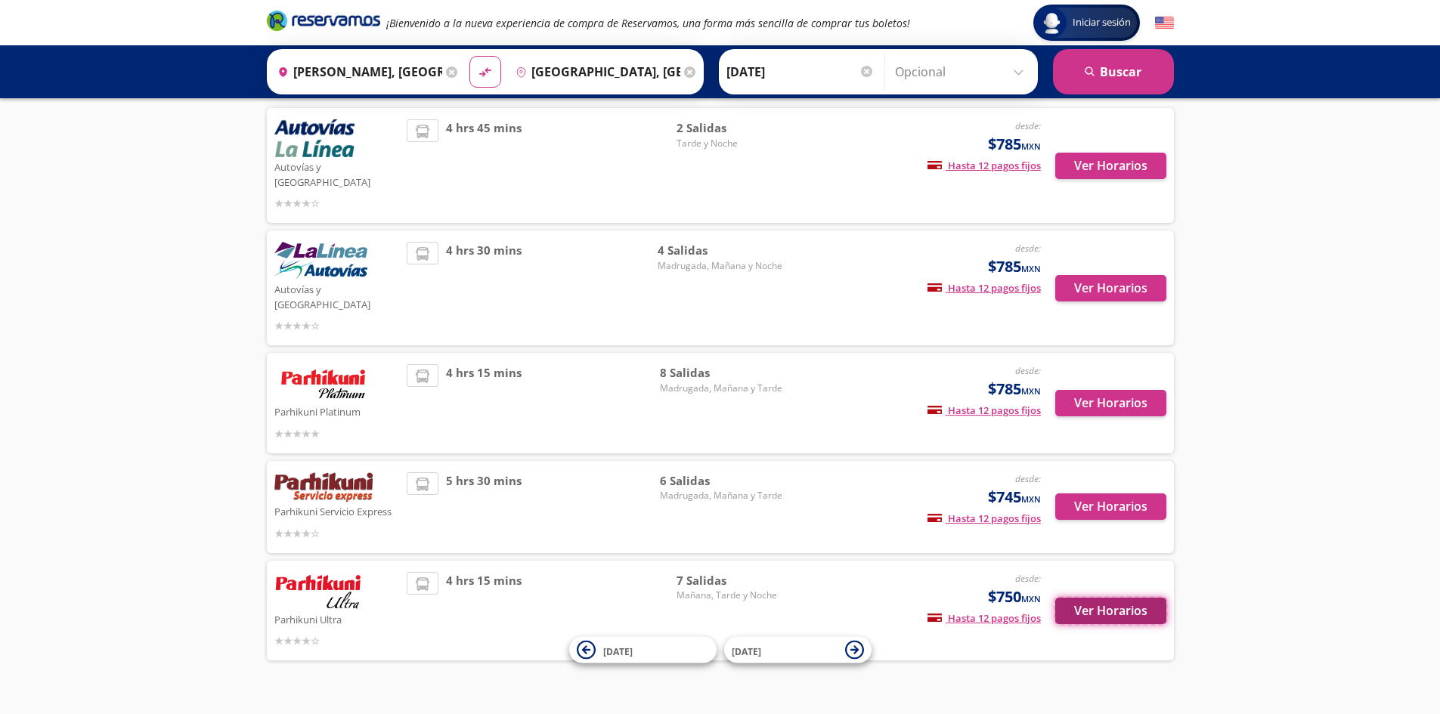
click at [1096, 598] on button "Ver Horarios" at bounding box center [1110, 611] width 111 height 26
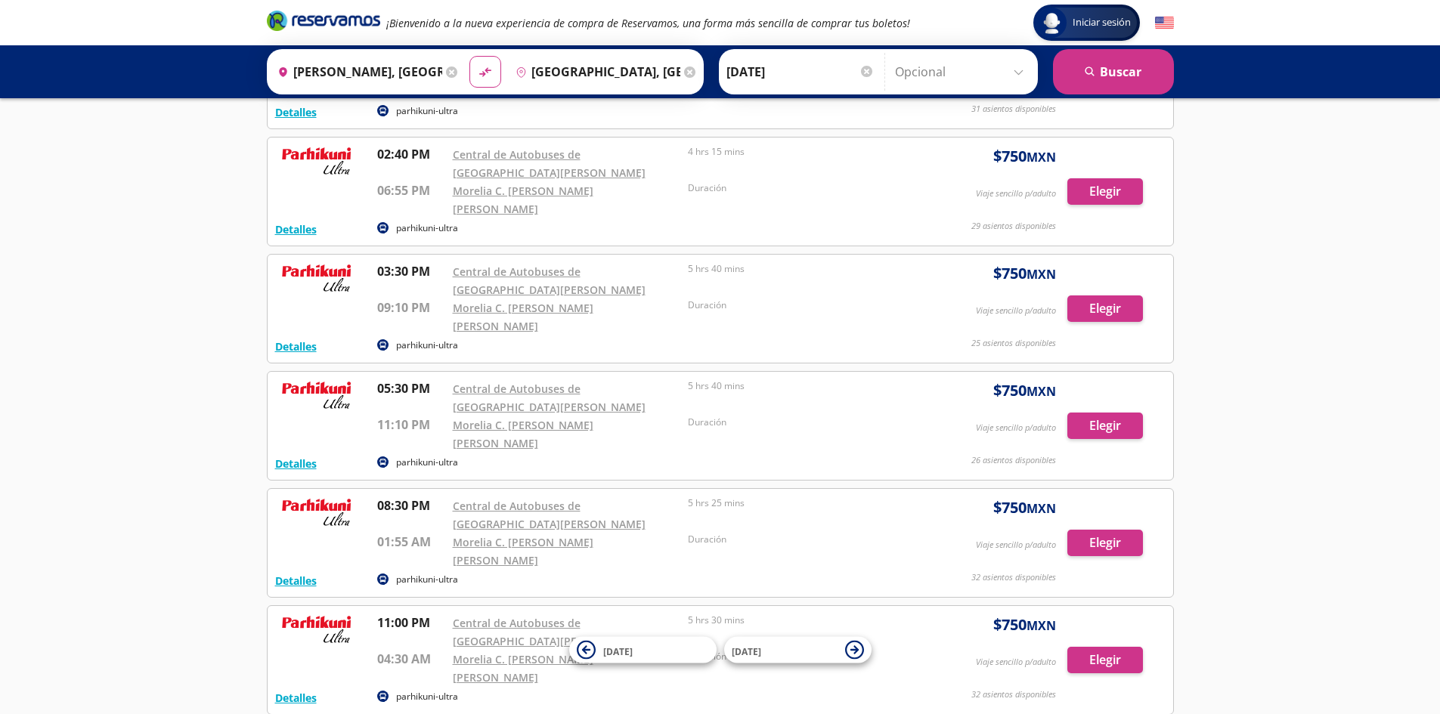
scroll to position [294, 0]
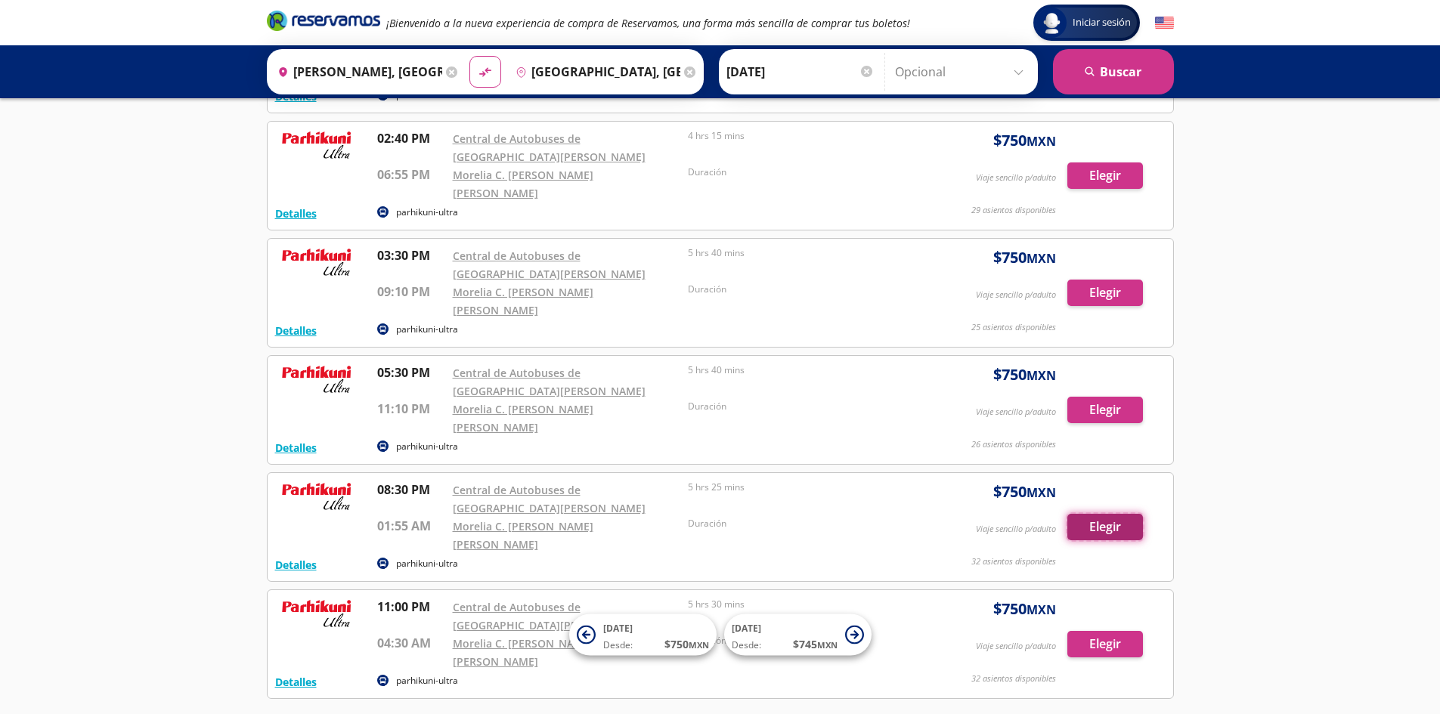
click at [1104, 514] on button "Elegir" at bounding box center [1105, 527] width 76 height 26
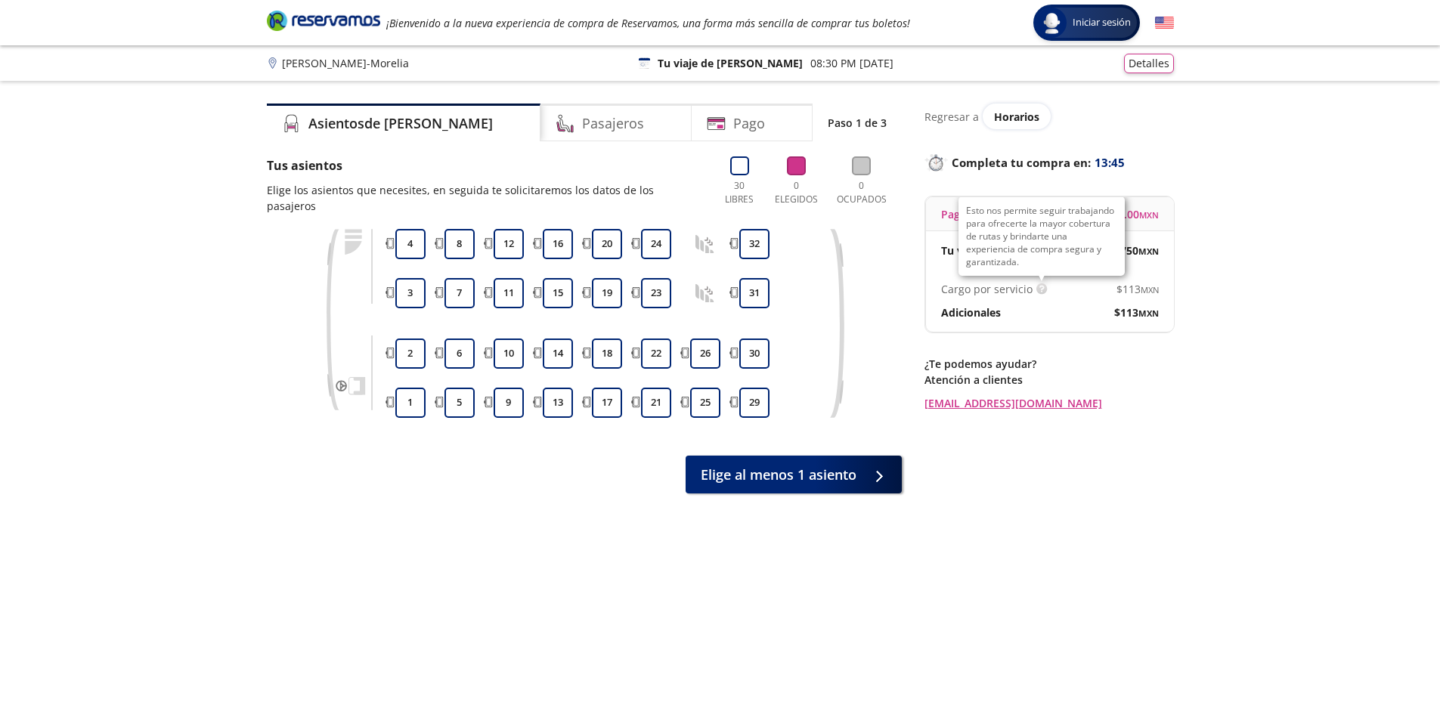
click at [1036, 288] on img at bounding box center [1041, 288] width 11 height 11
